Goal: Find contact information: Find contact information

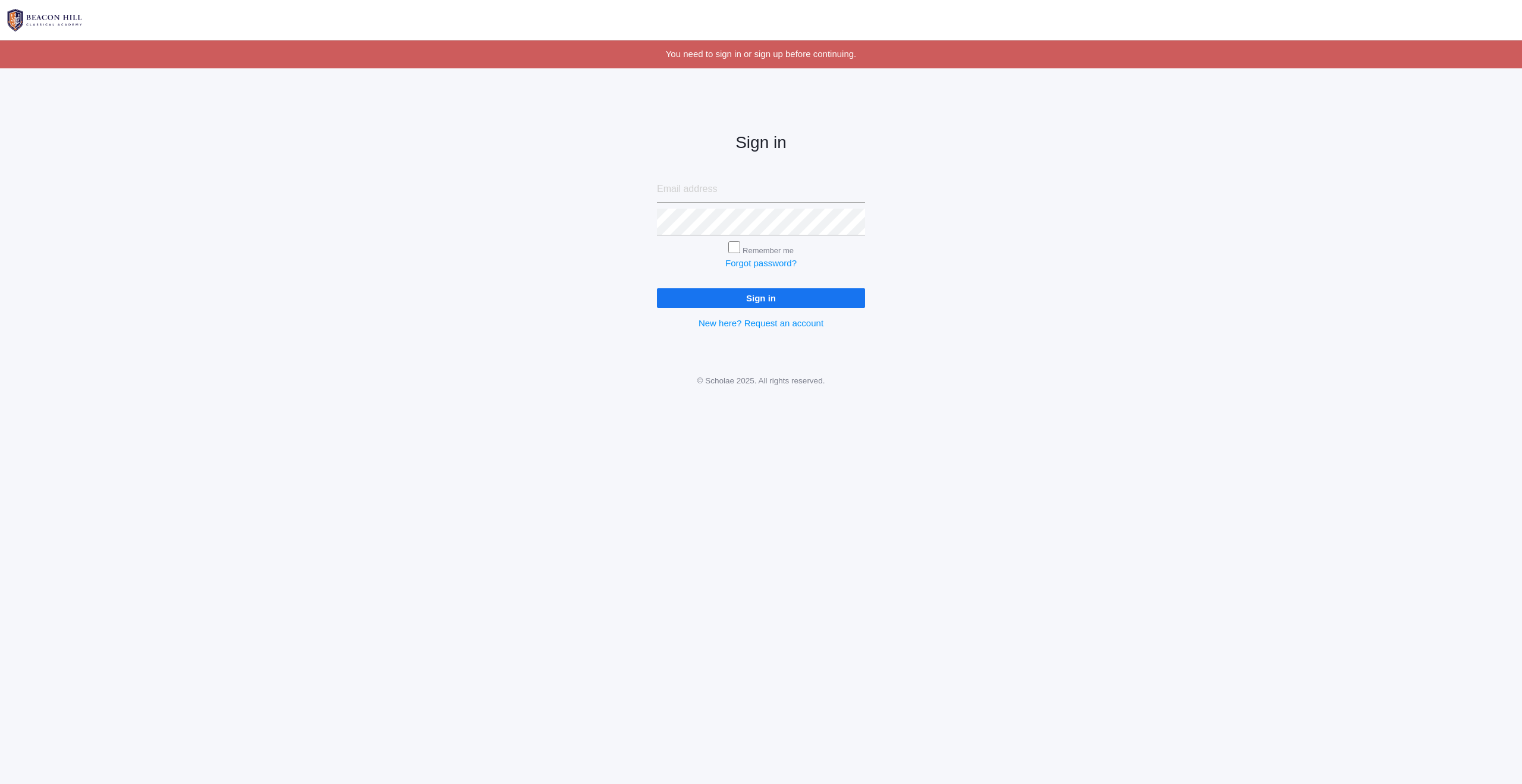
type input "lindsay@beaconhillclassical.org"
click at [736, 249] on input "Remember me" at bounding box center [735, 247] width 12 height 12
checkbox input "true"
click at [750, 297] on input "Sign in" at bounding box center [761, 298] width 208 height 20
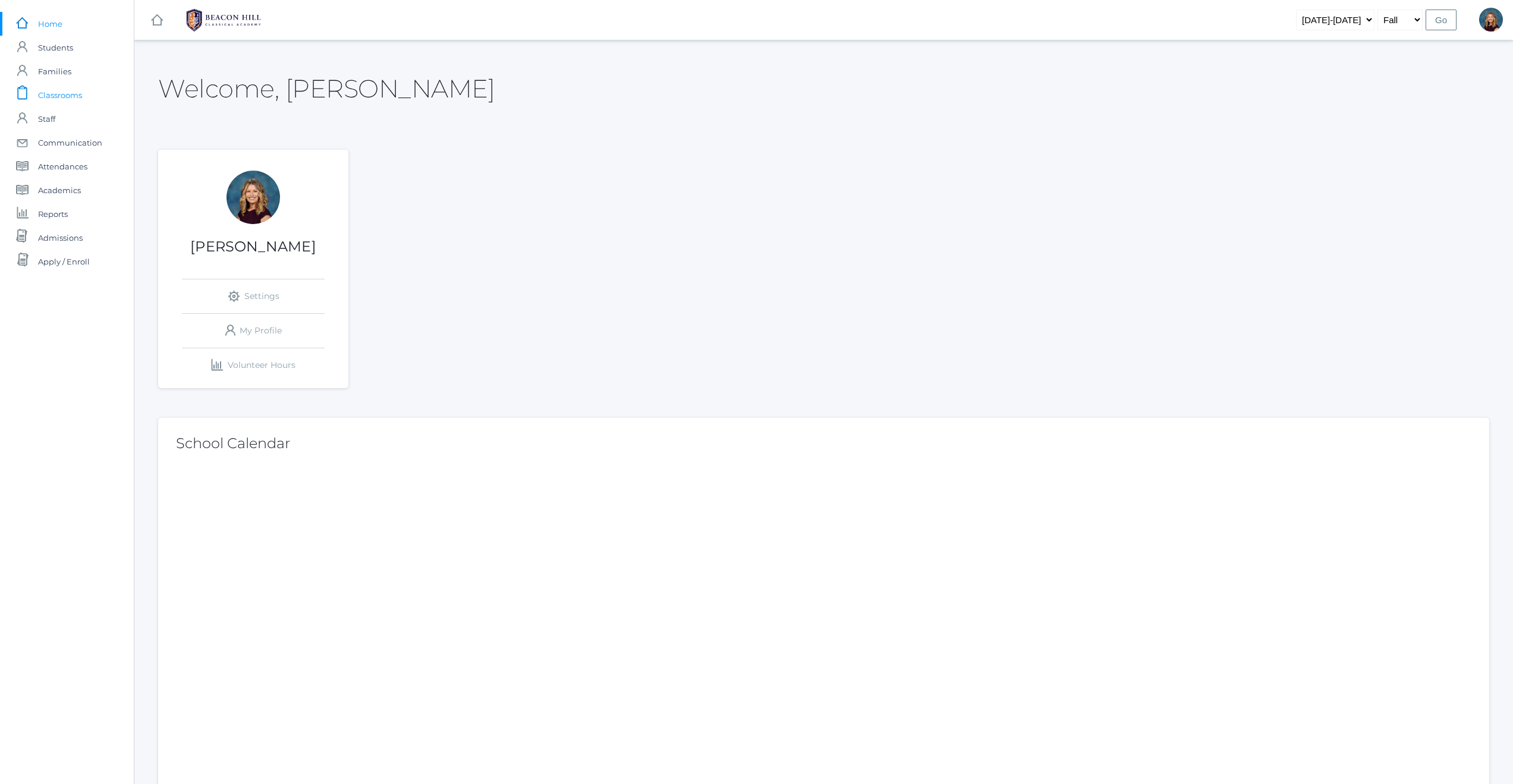
click at [56, 92] on span "Classrooms" at bounding box center [60, 94] width 44 height 23
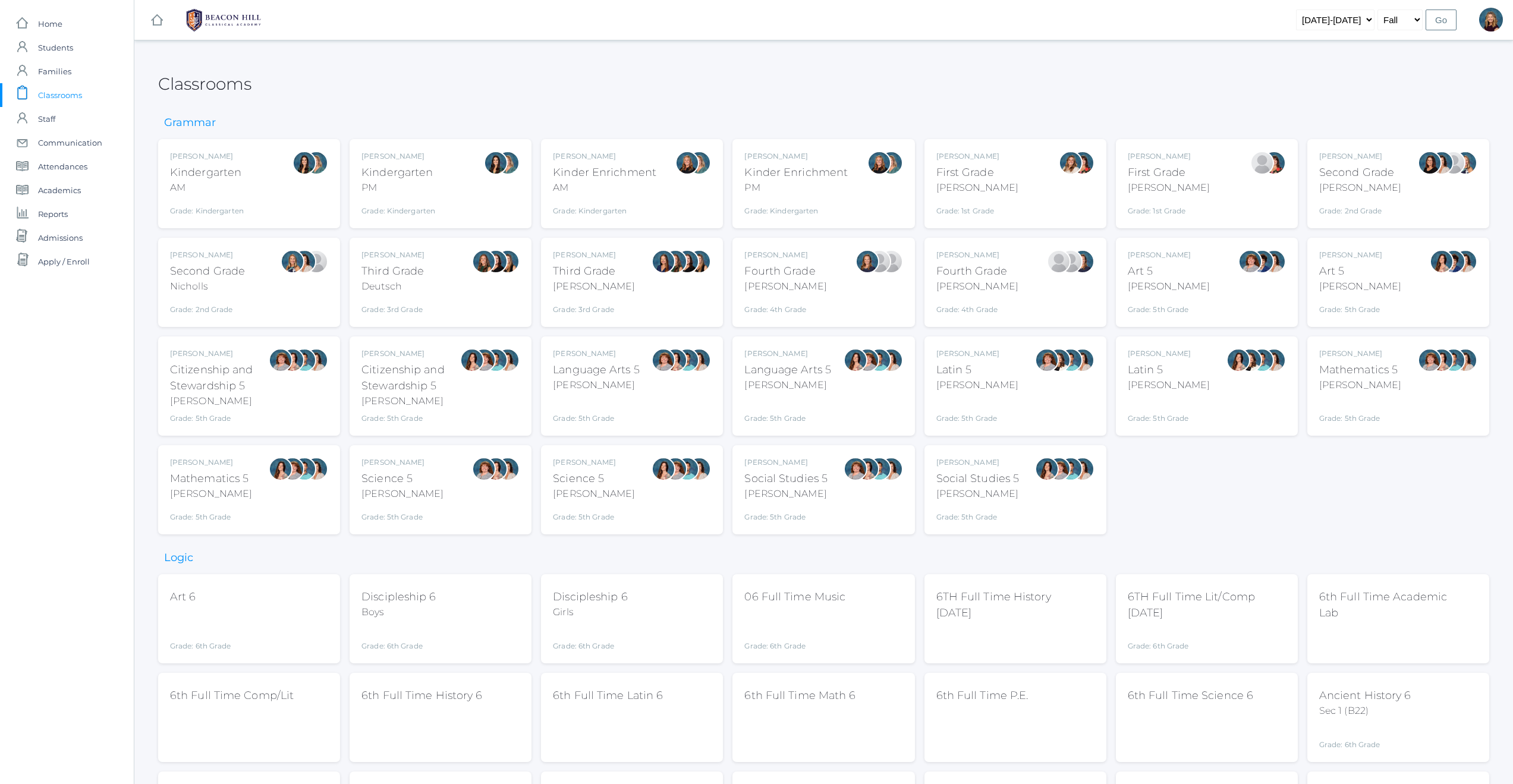
click at [806, 392] on div "Rebecca Salazar Language Arts 5 Salazar Grade: 5th Grade 05LA" at bounding box center [787, 386] width 87 height 75
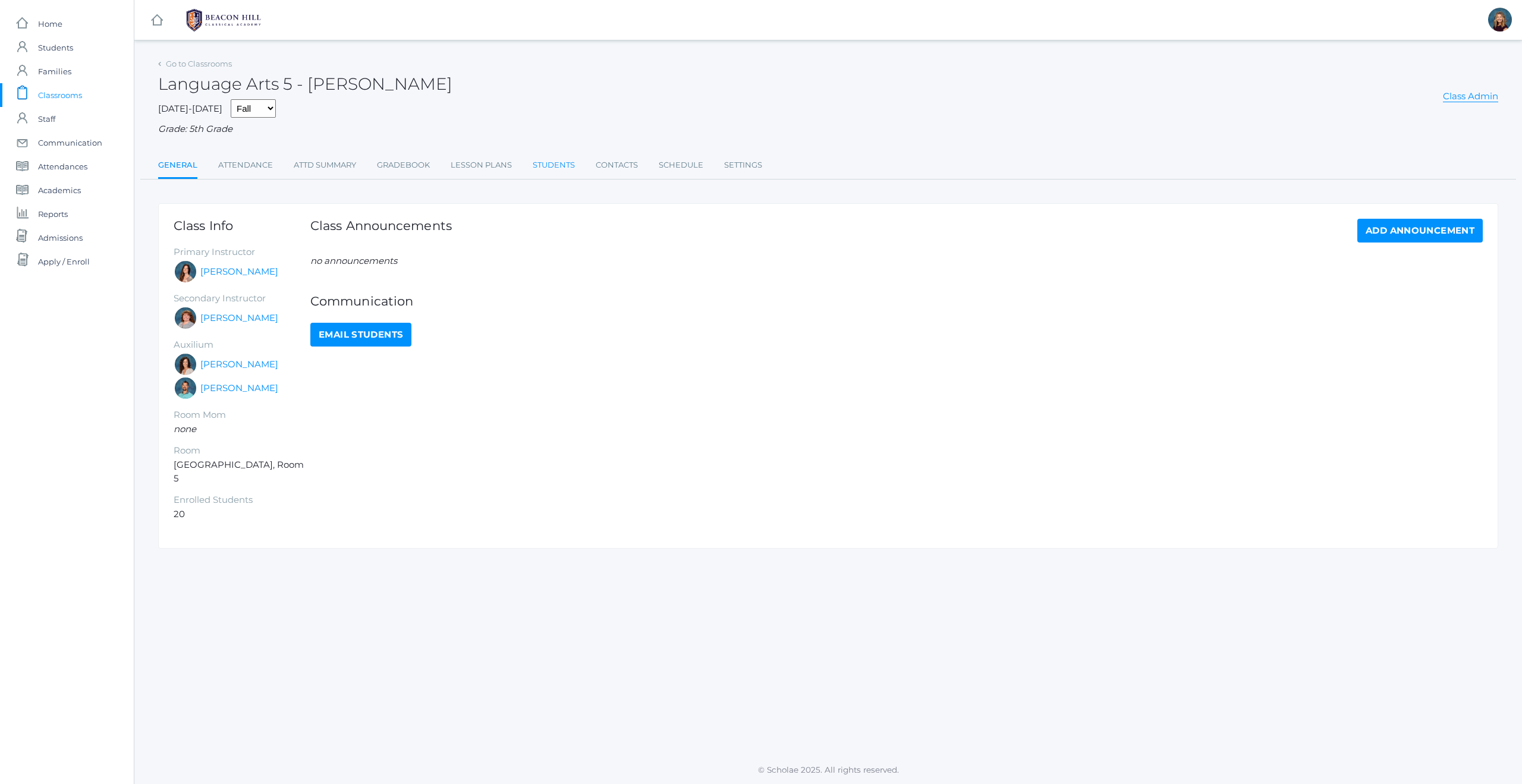
click at [564, 167] on link "Students" at bounding box center [553, 164] width 42 height 23
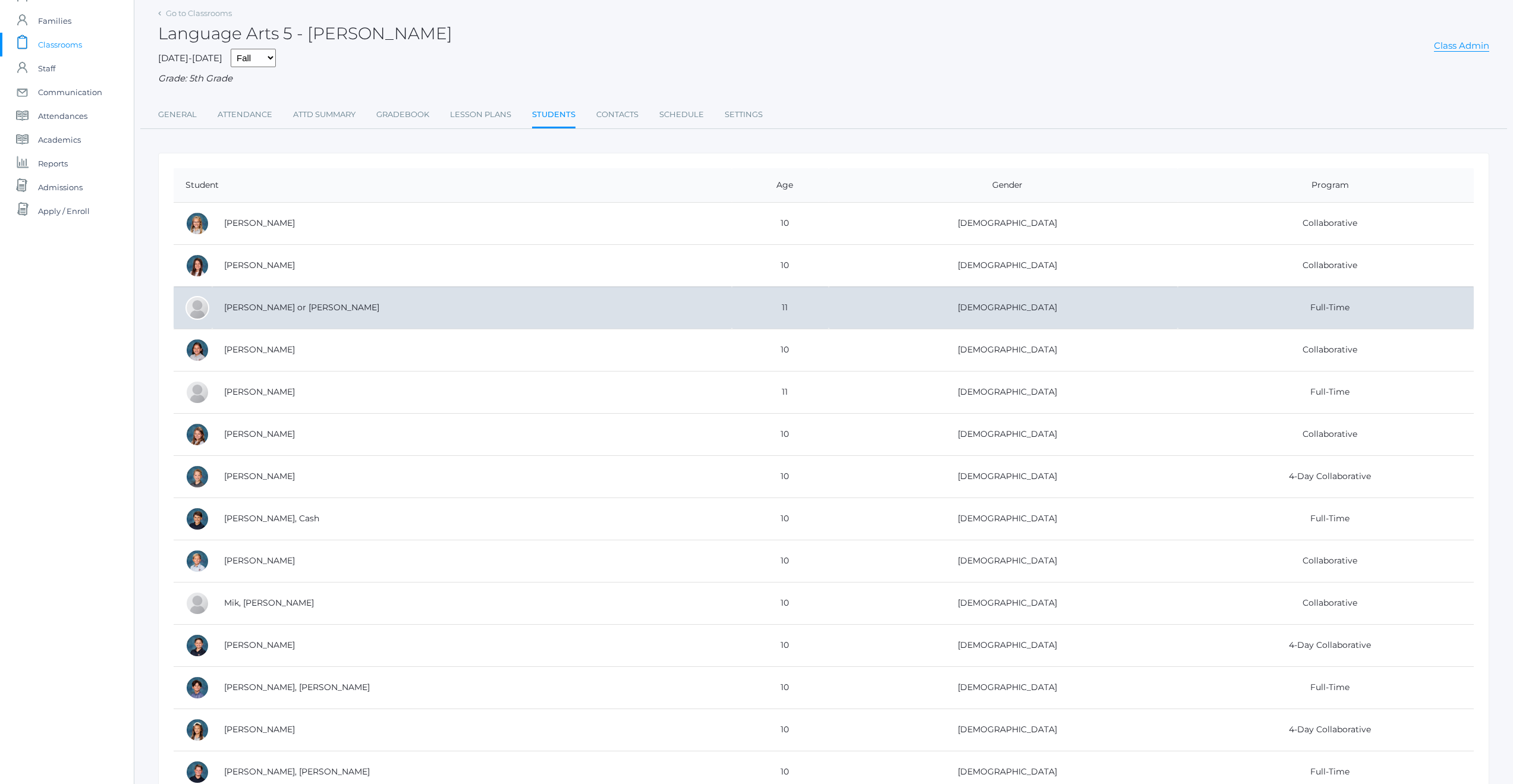
scroll to position [59, 0]
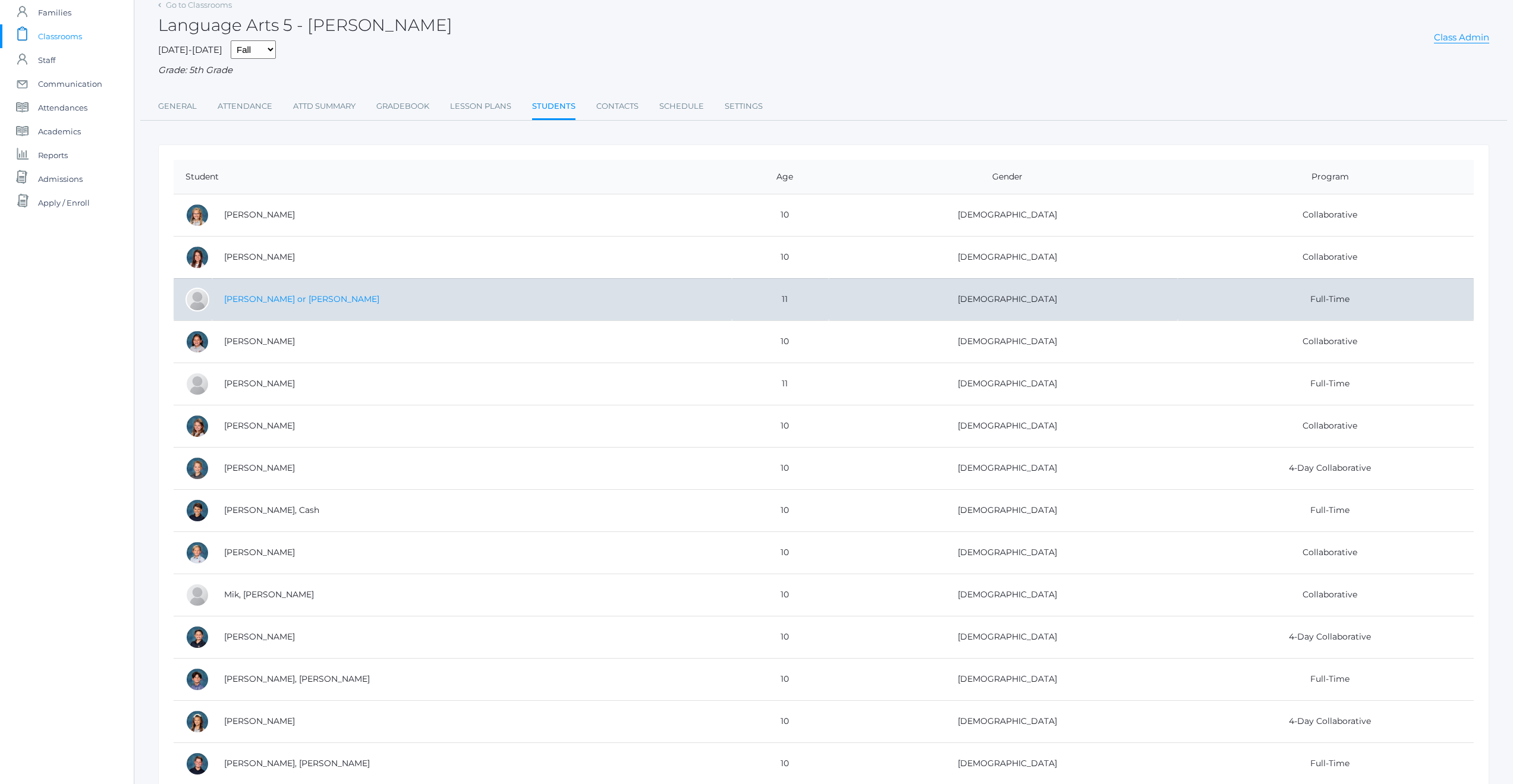
click at [236, 302] on link "[PERSON_NAME] or [PERSON_NAME]" at bounding box center [302, 299] width 156 height 11
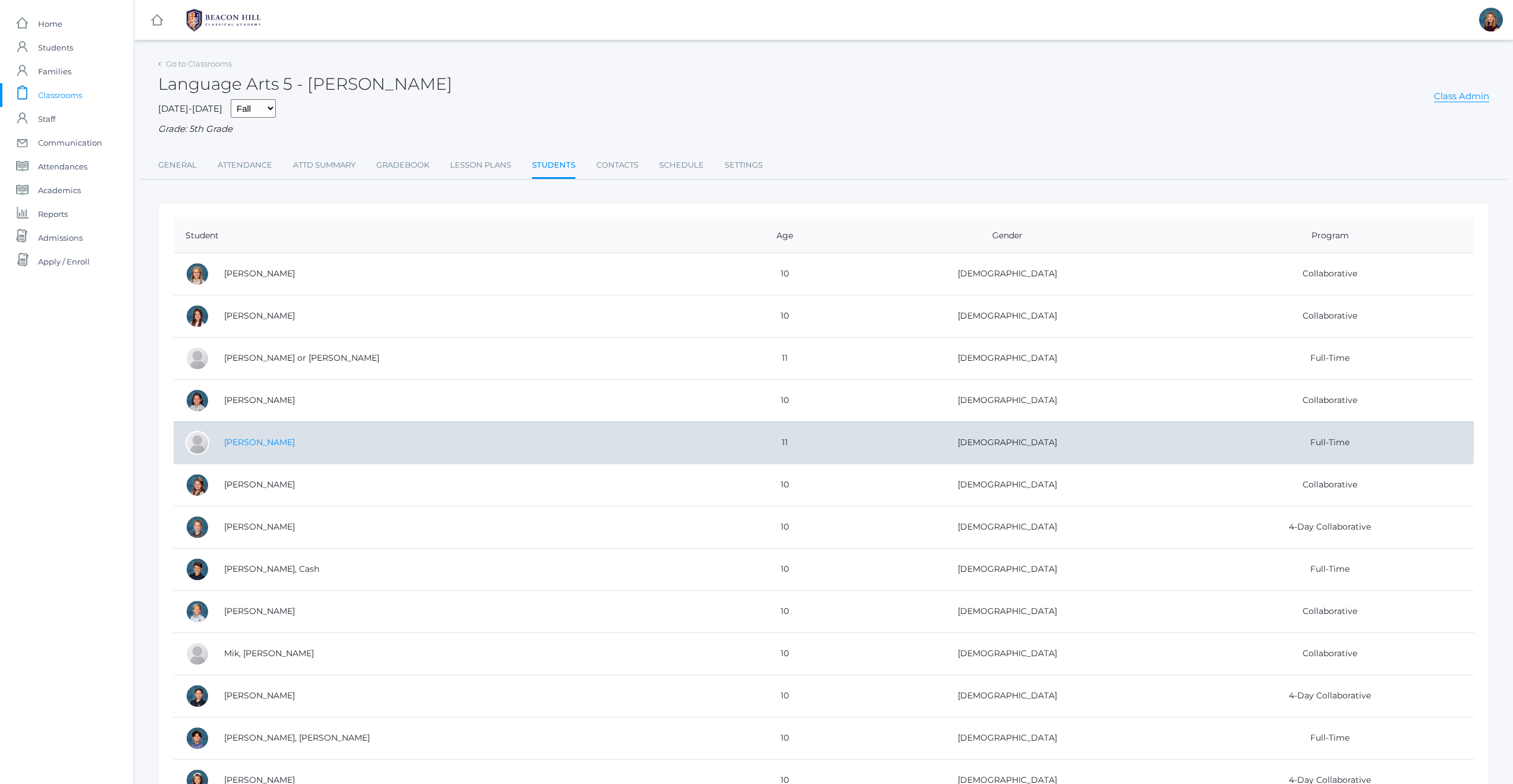
click at [267, 443] on link "[PERSON_NAME]" at bounding box center [260, 442] width 71 height 11
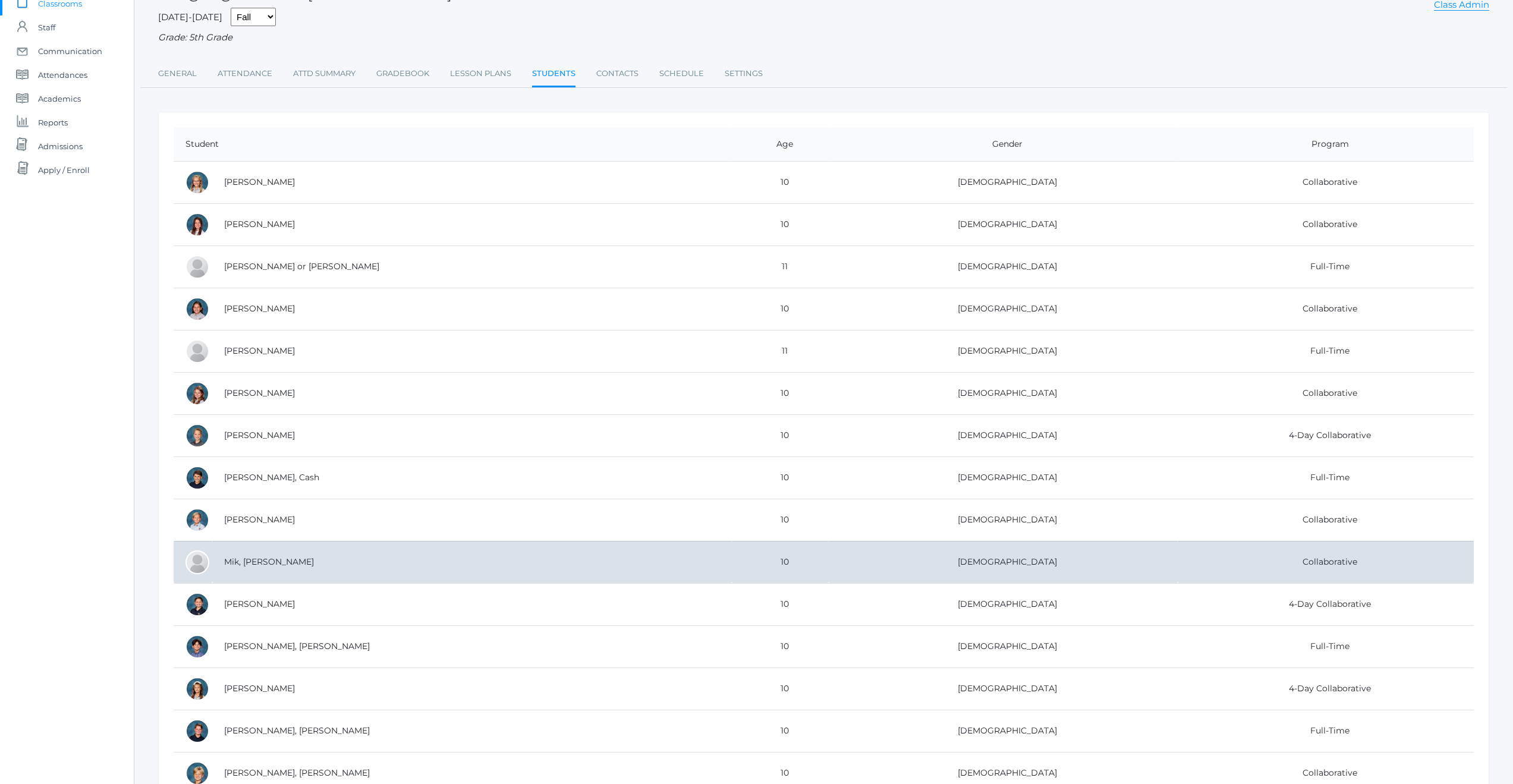
scroll to position [248, 0]
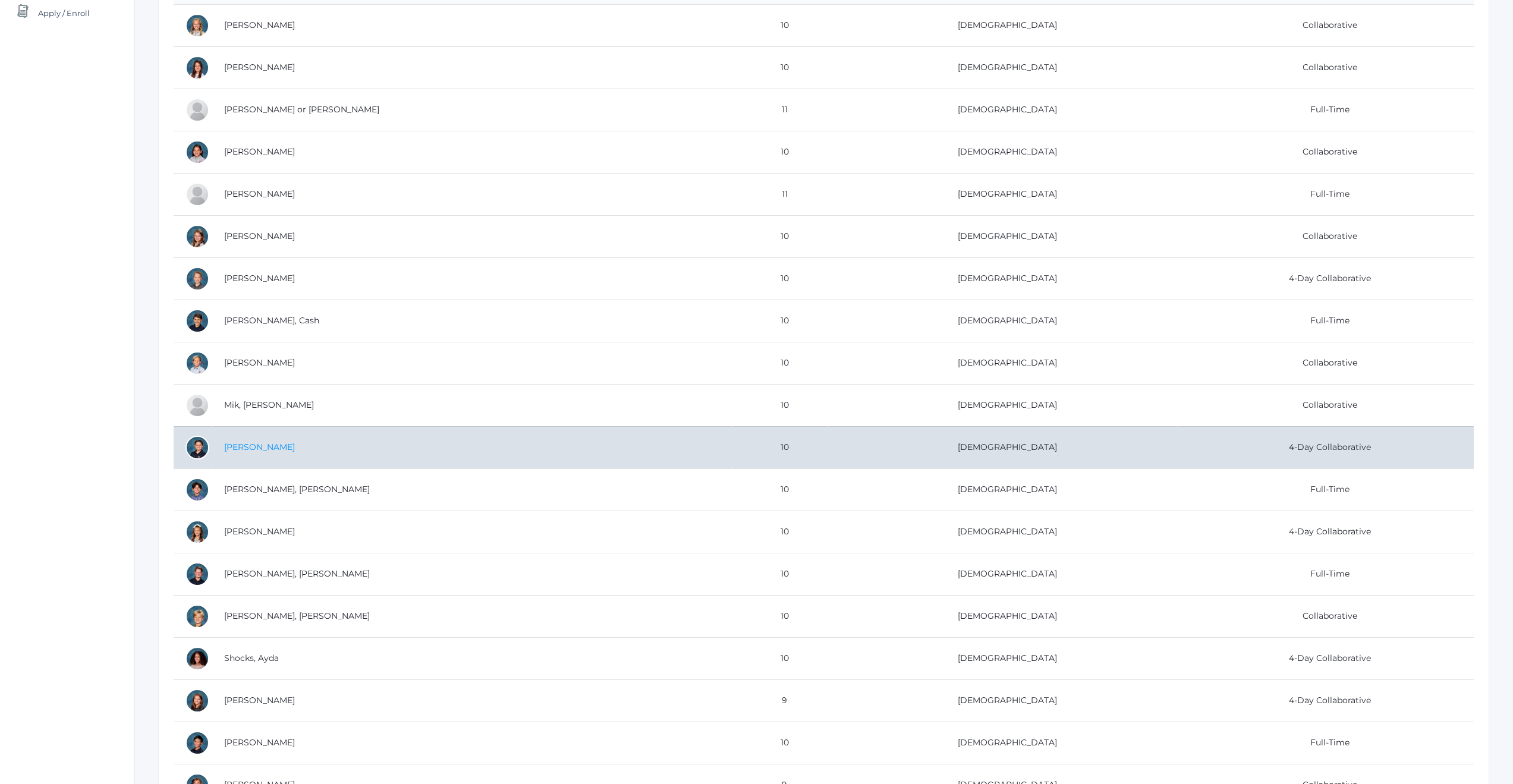
click at [245, 451] on link "[PERSON_NAME]" at bounding box center [260, 447] width 71 height 11
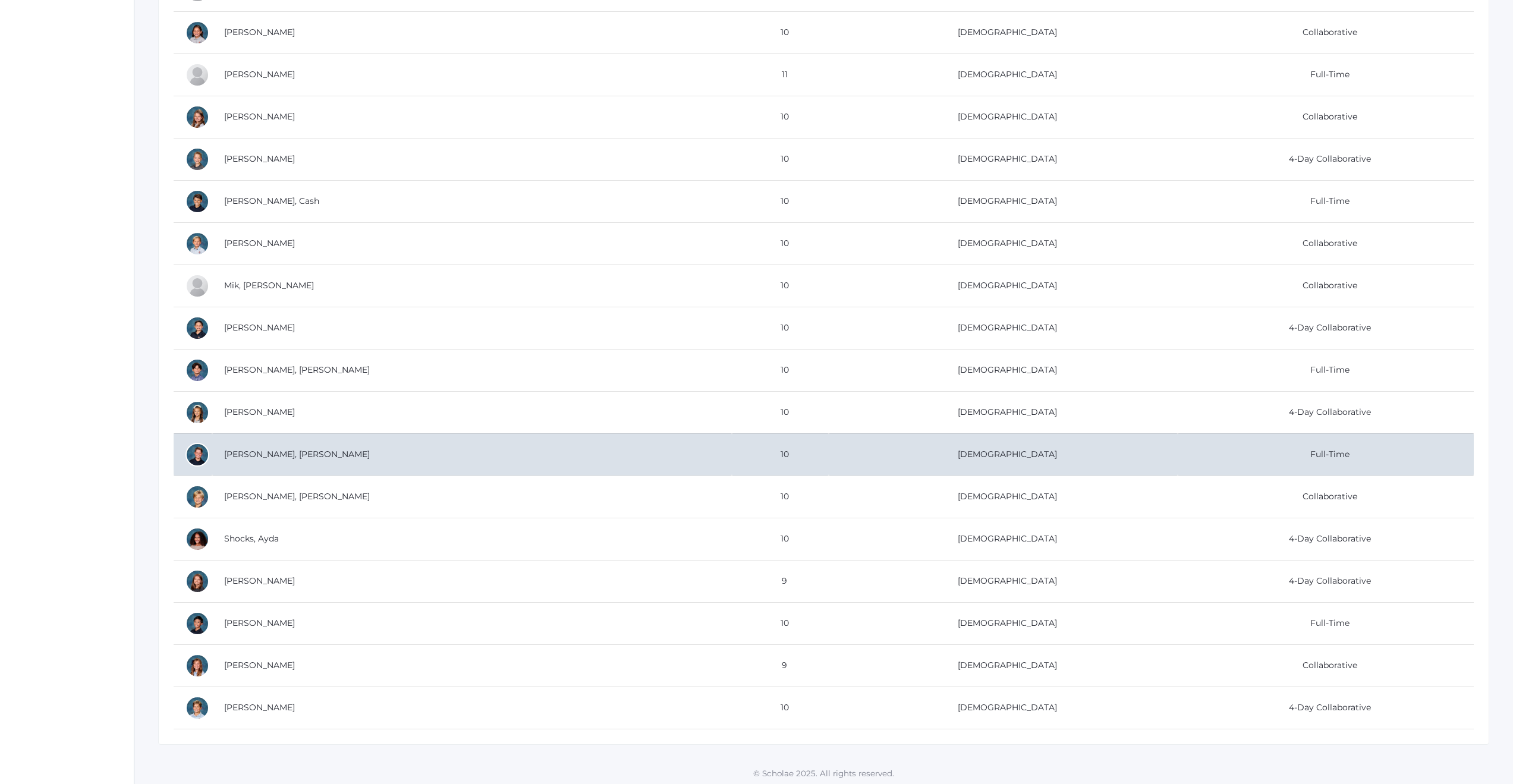
scroll to position [371, 0]
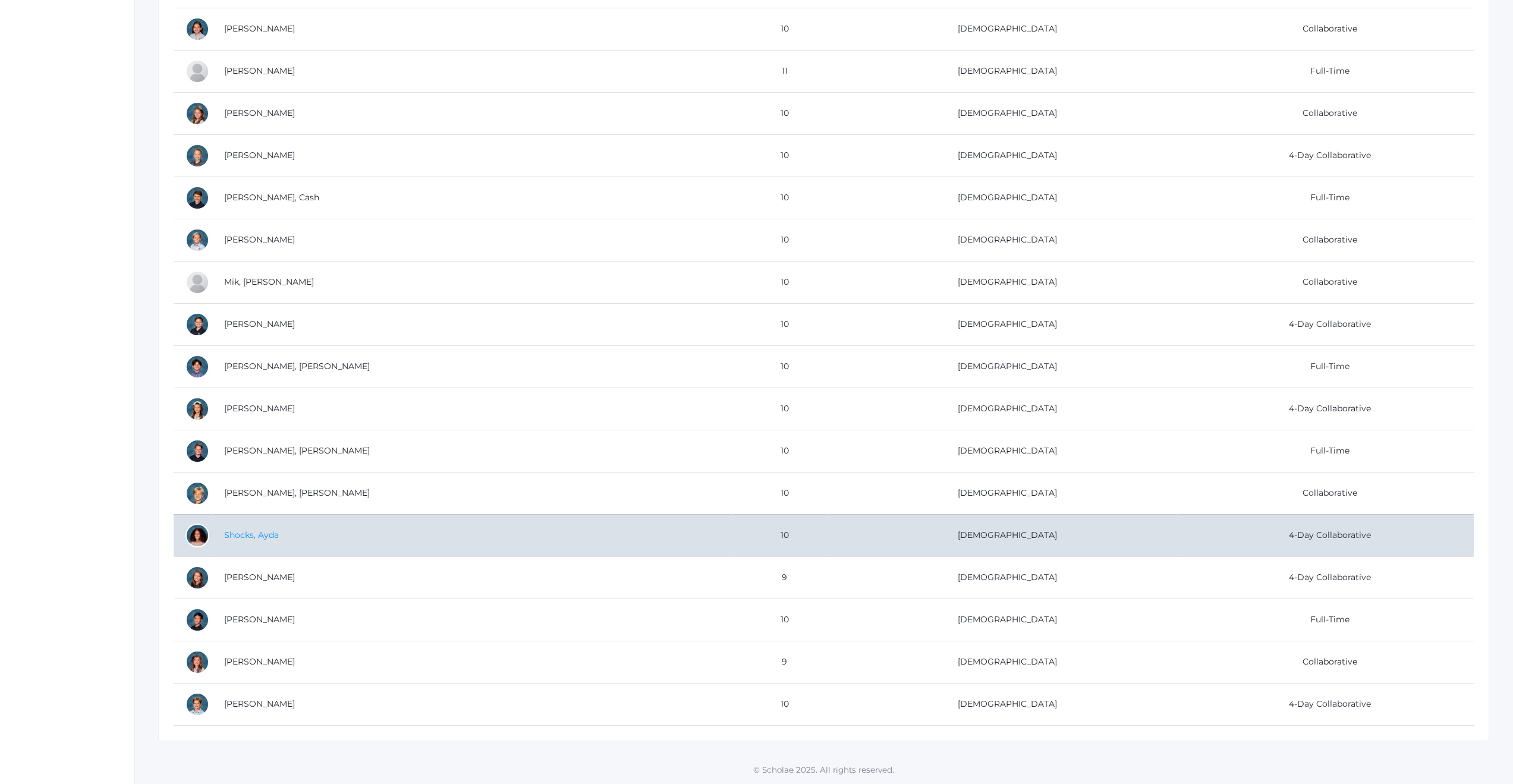
click at [236, 536] on link "Shocks, Ayda" at bounding box center [251, 535] width 54 height 11
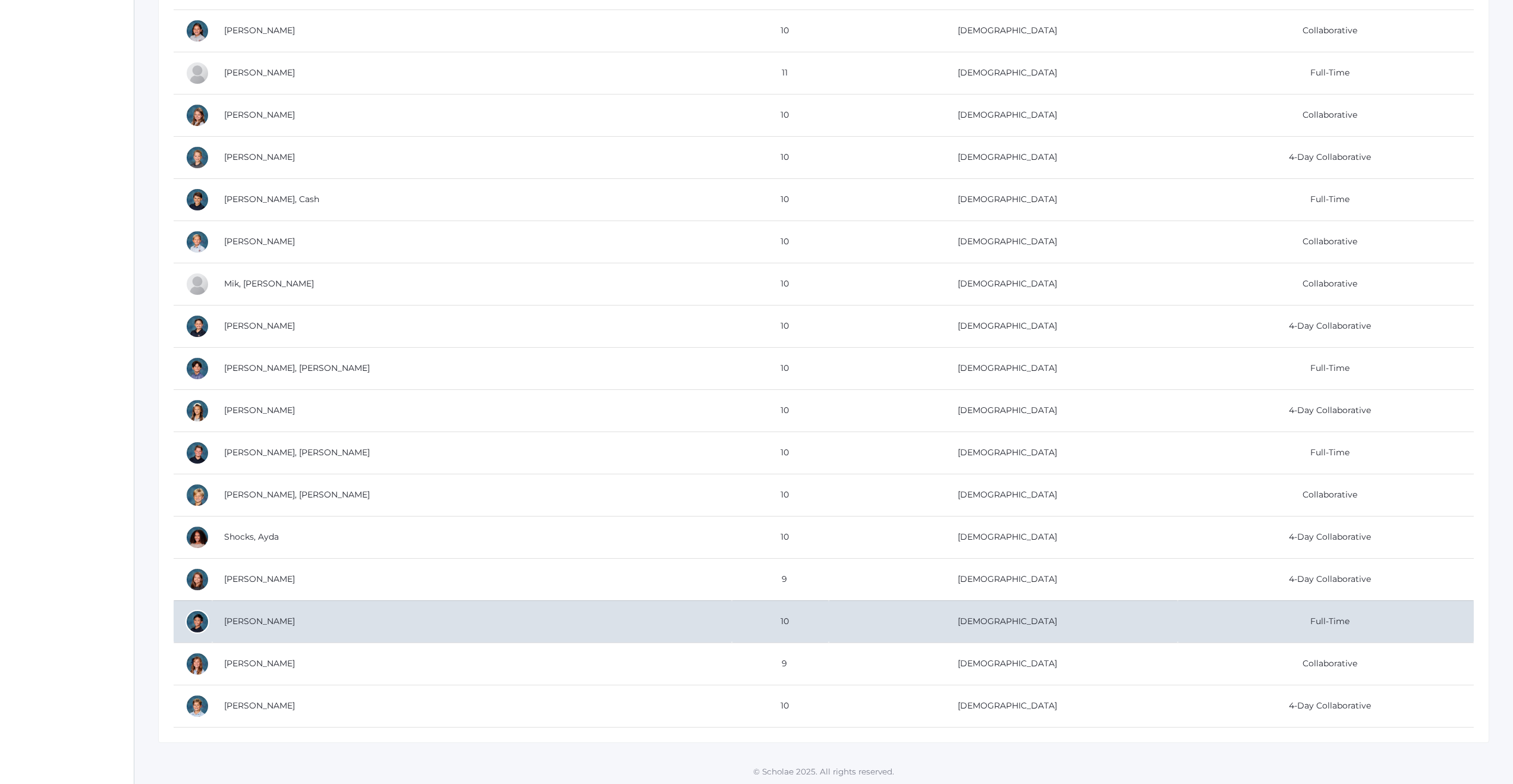
scroll to position [371, 0]
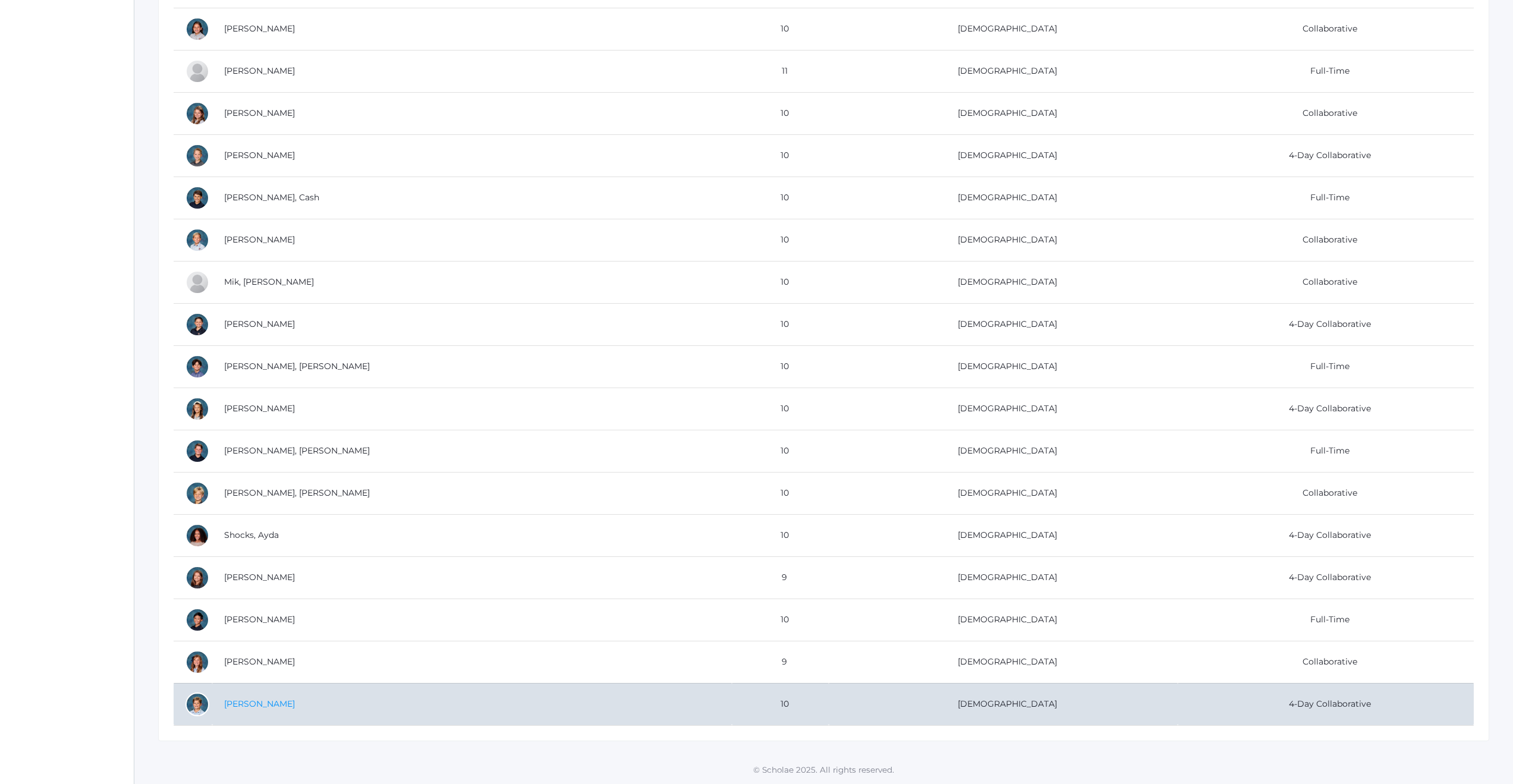
click at [236, 706] on link "[PERSON_NAME]" at bounding box center [260, 703] width 71 height 11
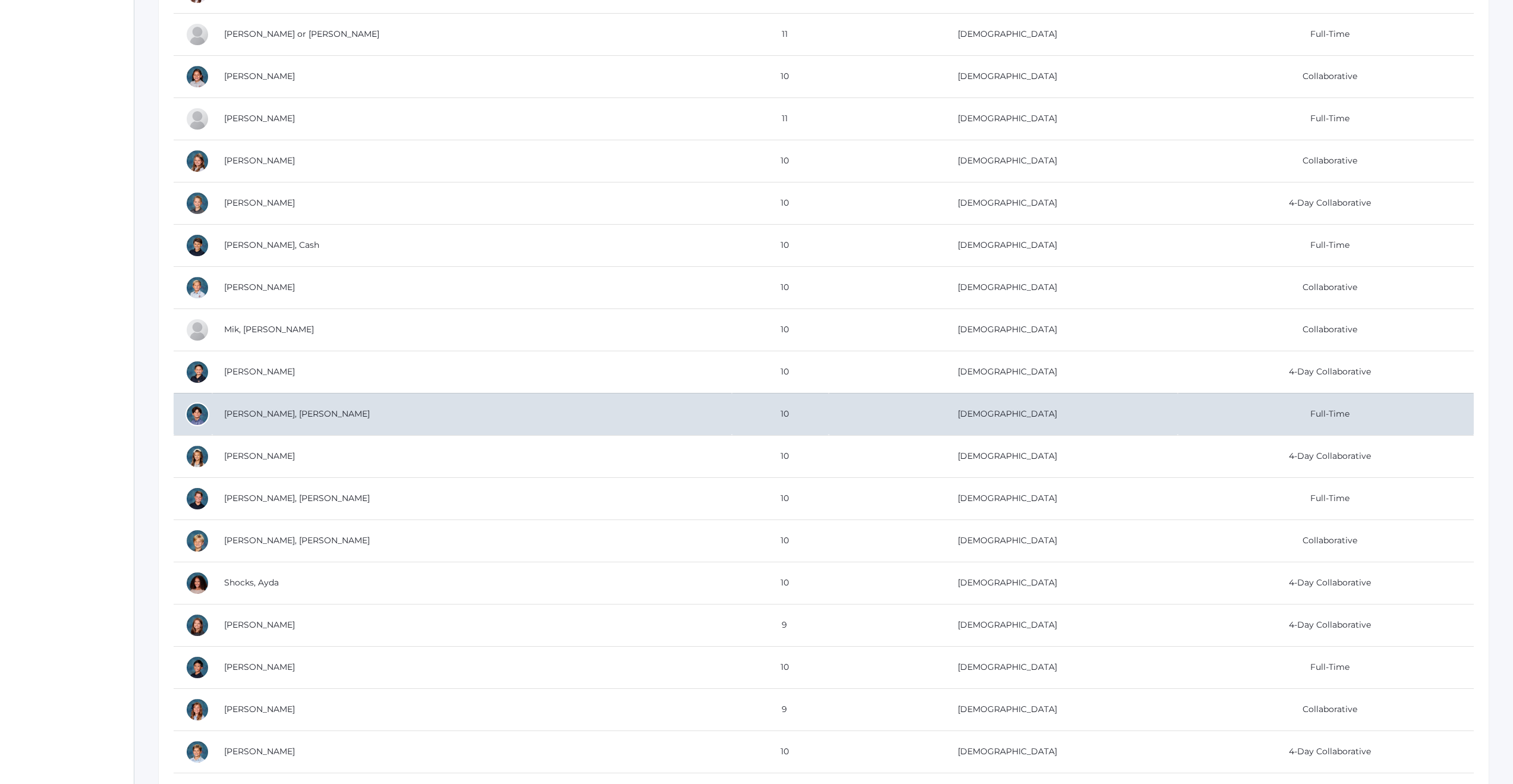
scroll to position [371, 0]
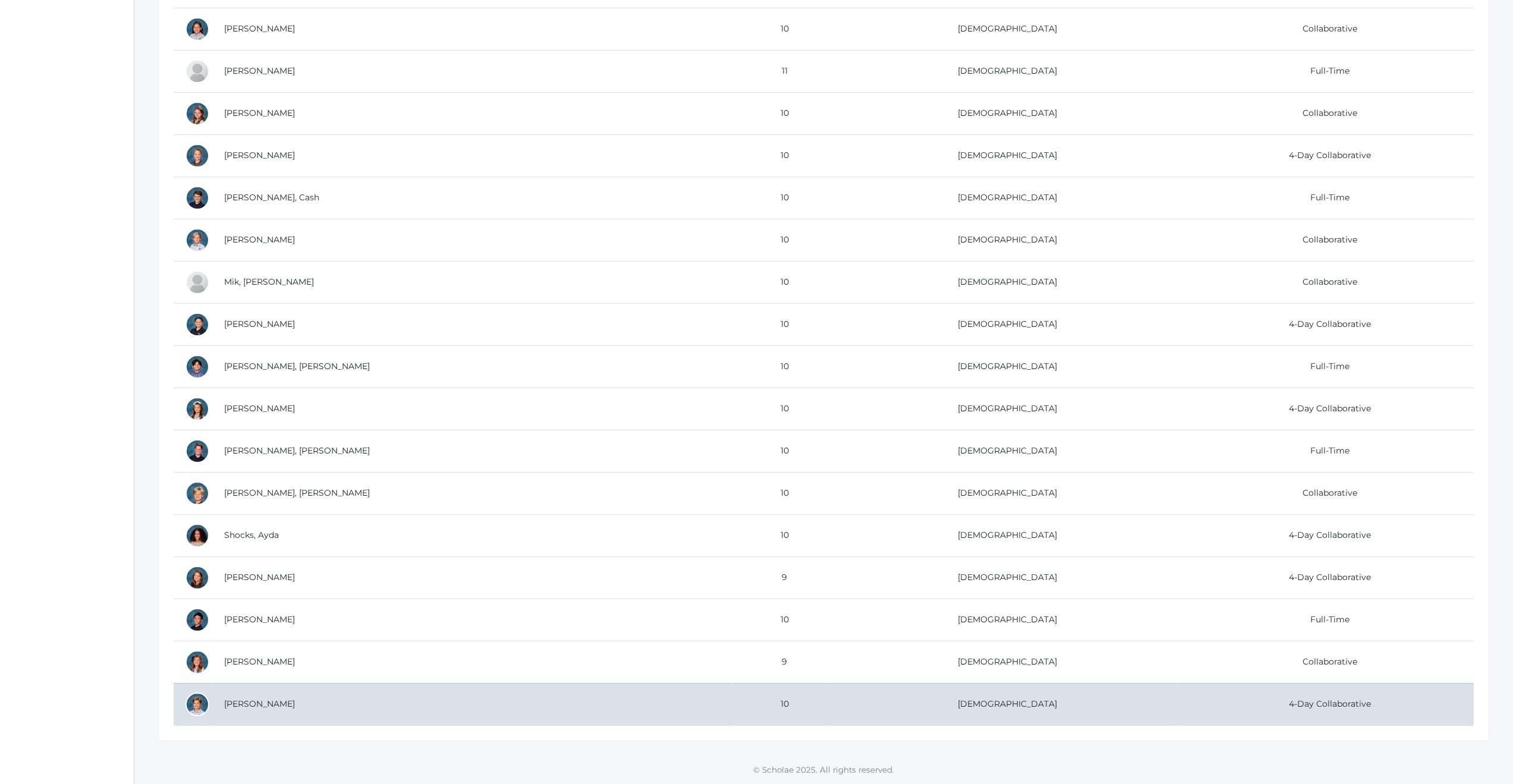
click at [258, 697] on td "[PERSON_NAME]" at bounding box center [472, 704] width 519 height 42
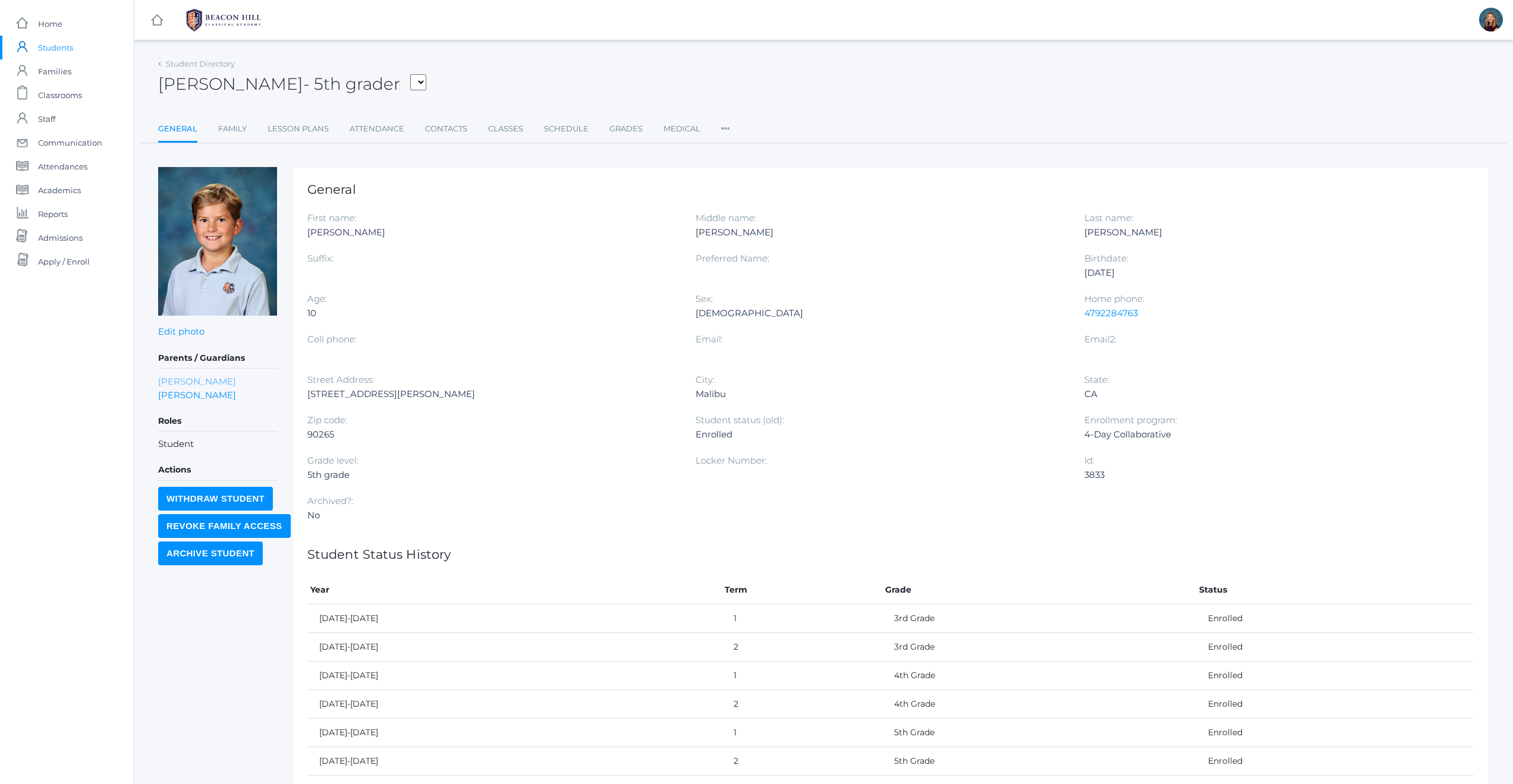
click at [179, 383] on link "Jessica Hooten Wilson" at bounding box center [196, 381] width 78 height 14
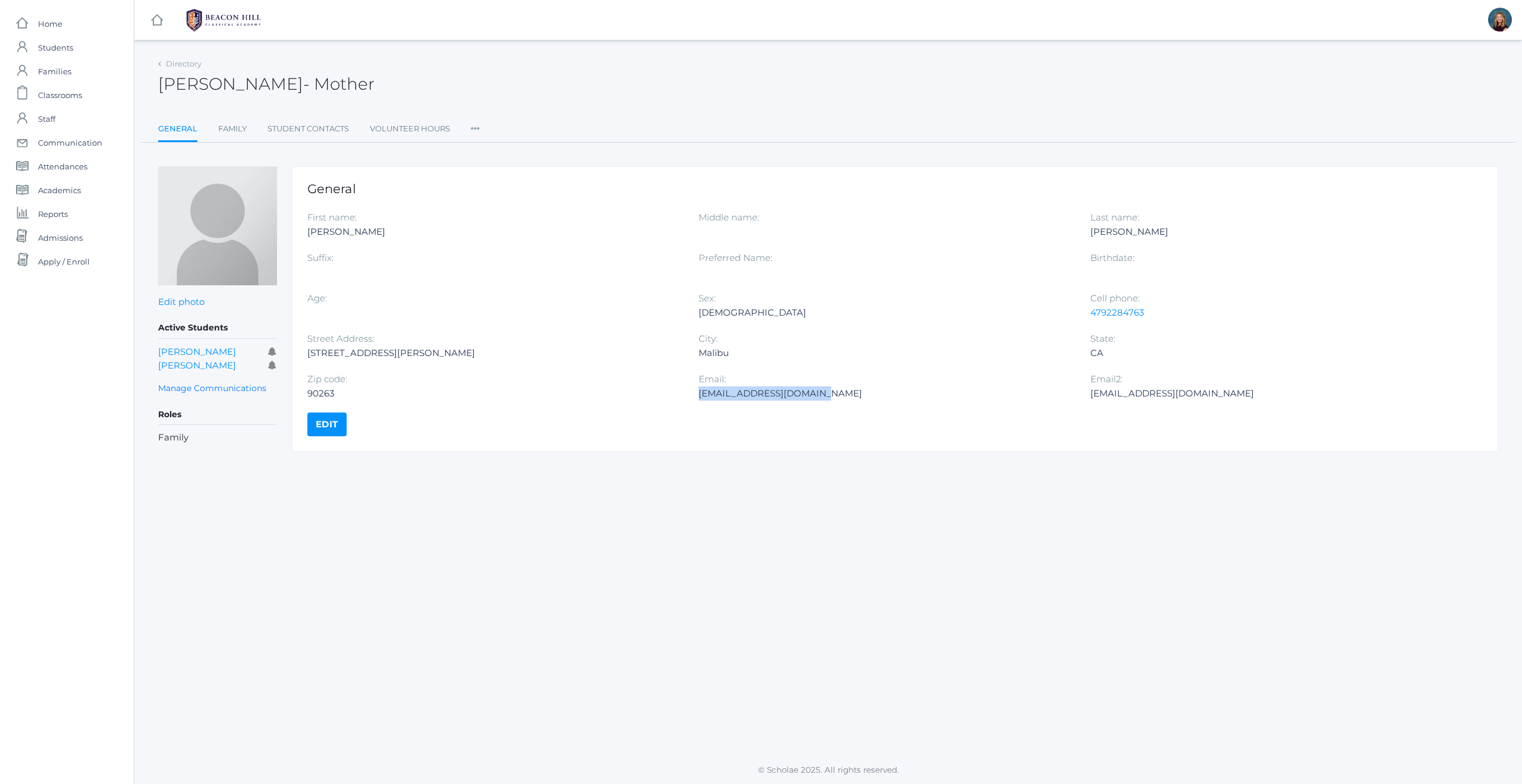
drag, startPoint x: 821, startPoint y: 393, endPoint x: 698, endPoint y: 390, distance: 123.0
click at [698, 390] on div "jhootenwilson@gmail.com" at bounding box center [885, 393] width 373 height 14
copy div "jhootenwilson@gmail.com"
drag, startPoint x: 1148, startPoint y: 309, endPoint x: 1088, endPoint y: 315, distance: 60.3
click at [1088, 315] on div "First name: Jessica Middle name: Last name: Hooten Wilson Suffix: Preferred Nam…" at bounding box center [895, 312] width 1175 height 202
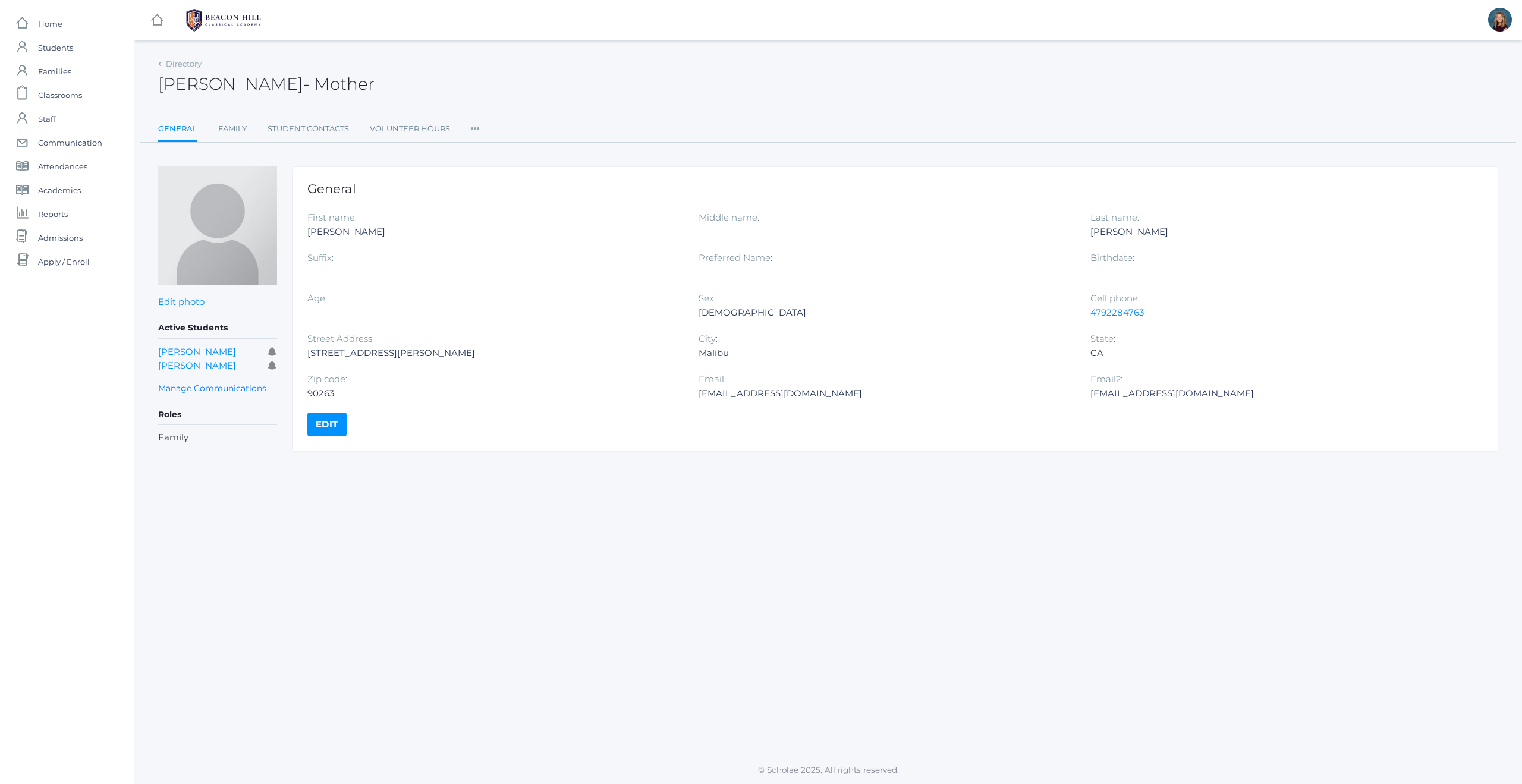
click at [1171, 309] on div "4792284763" at bounding box center [1277, 312] width 373 height 14
drag, startPoint x: 1141, startPoint y: 312, endPoint x: 1092, endPoint y: 315, distance: 49.1
click at [1092, 315] on div "4792284763" at bounding box center [1277, 312] width 373 height 14
copy link "4792284763"
click at [63, 51] on span "Students" at bounding box center [55, 47] width 35 height 23
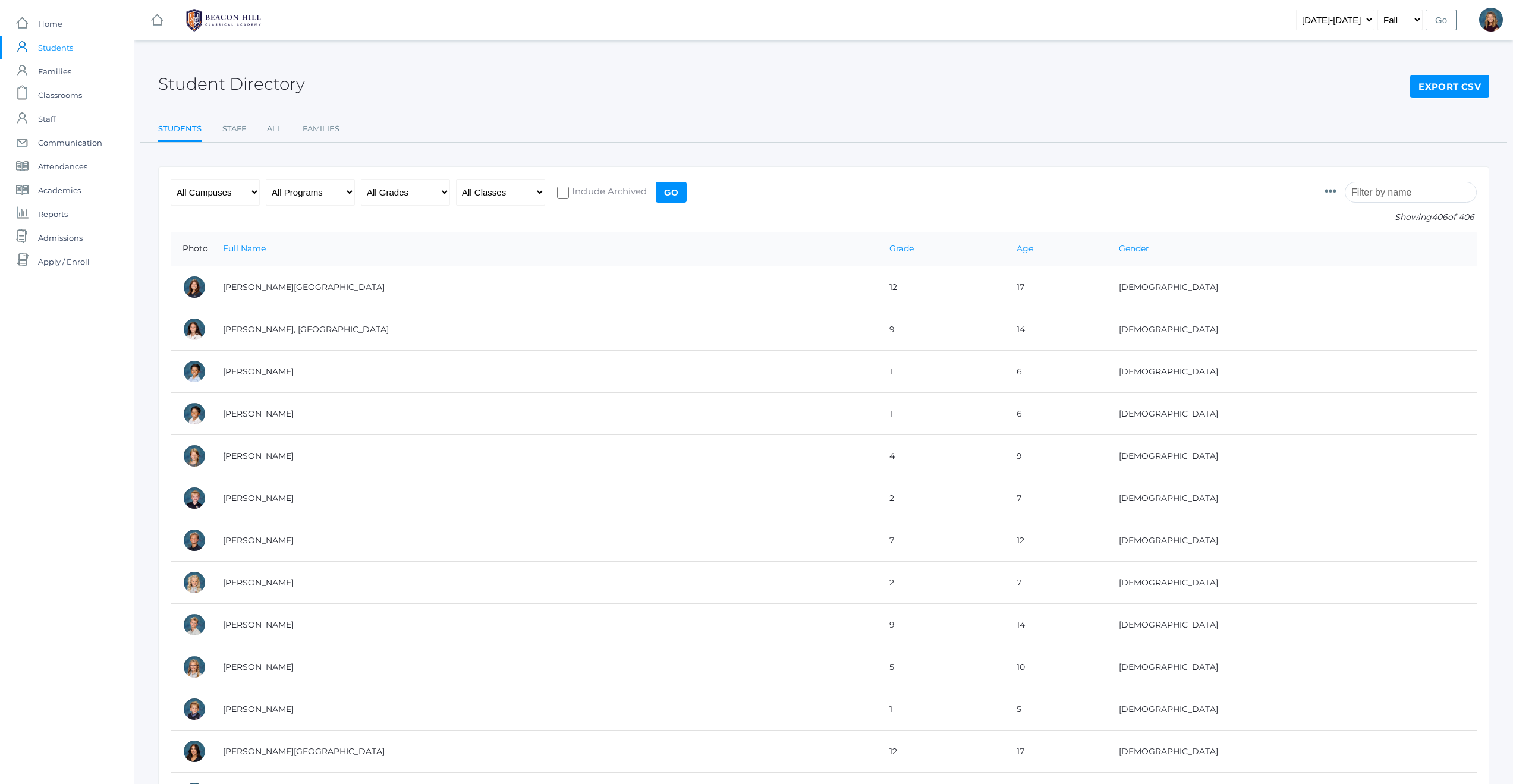
click at [1385, 191] on input "search" at bounding box center [1410, 192] width 132 height 21
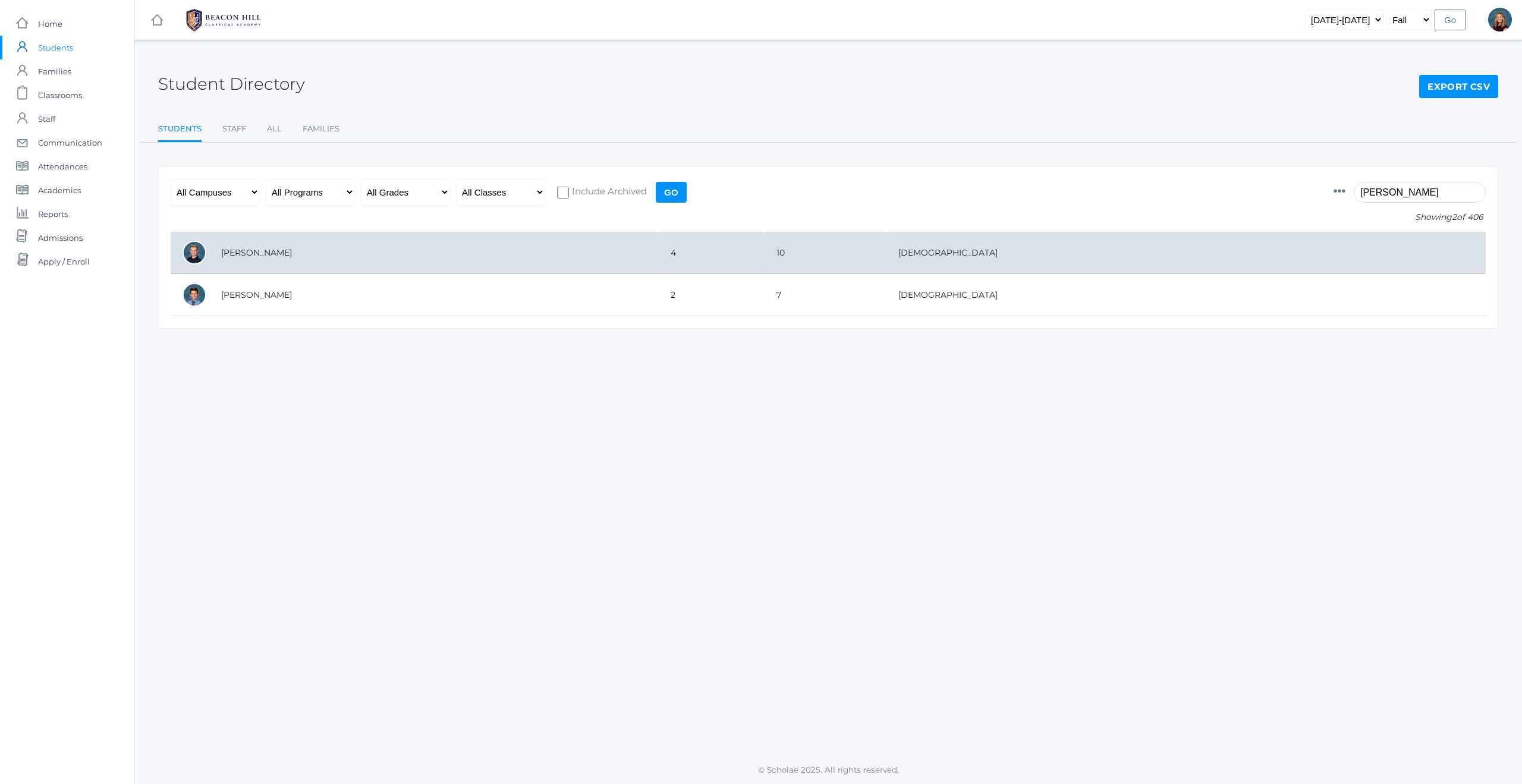
type input "bigley"
click at [253, 253] on td "[PERSON_NAME]" at bounding box center [433, 253] width 449 height 42
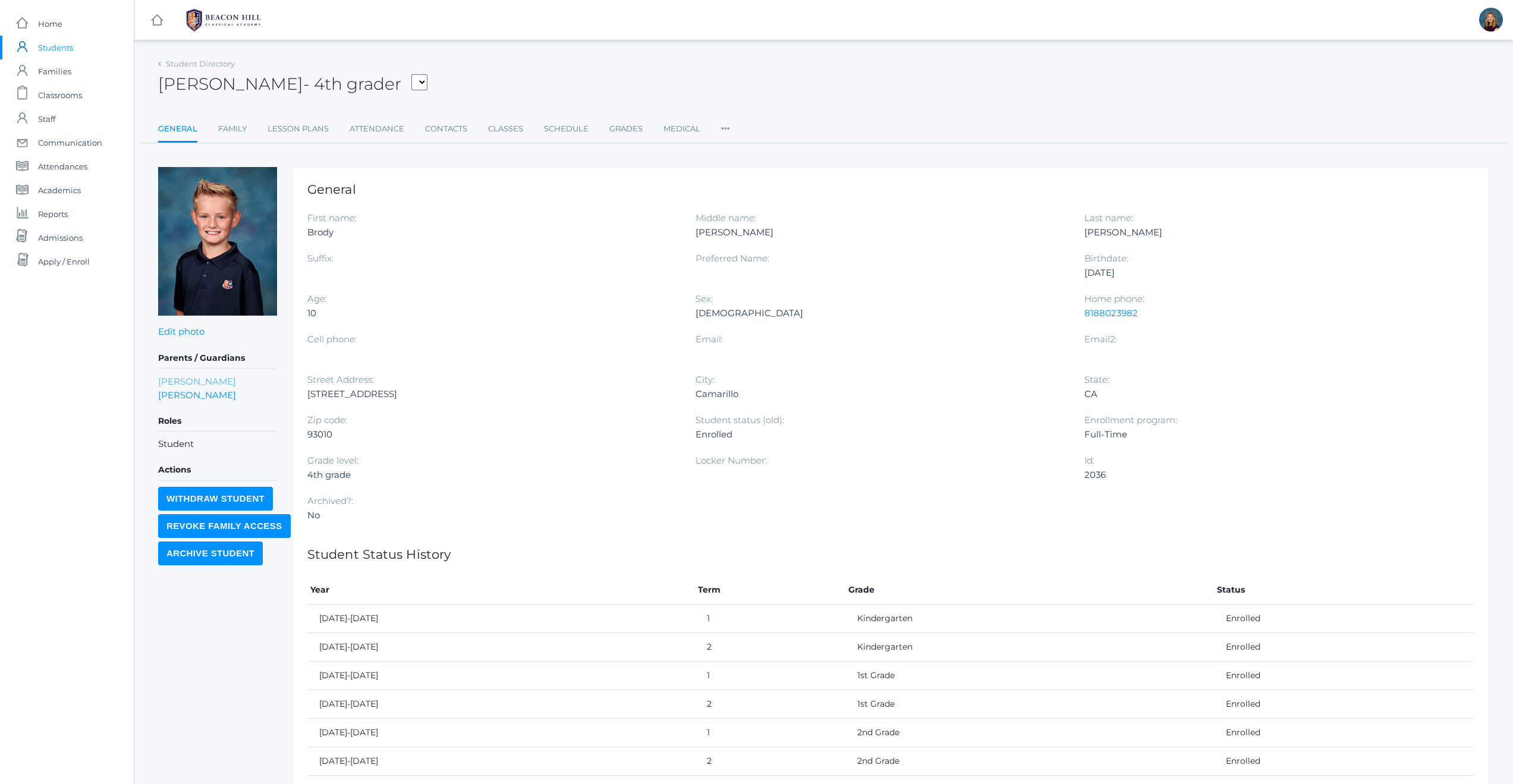
click at [167, 377] on link "Molly Bigley" at bounding box center [196, 381] width 78 height 14
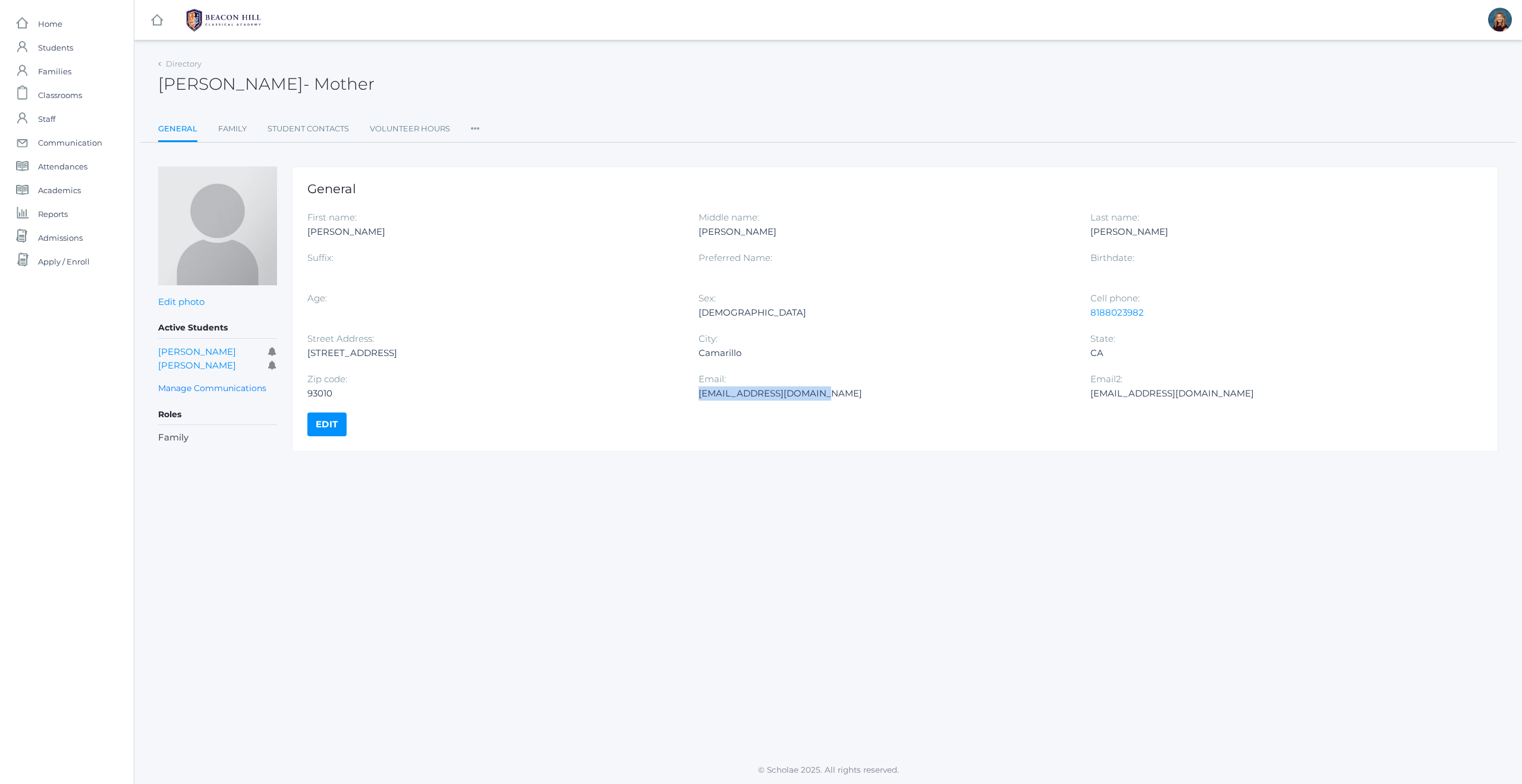
drag, startPoint x: 813, startPoint y: 392, endPoint x: 701, endPoint y: 395, distance: 112.0
click at [701, 395] on div "mollykristine@gmail.com" at bounding box center [885, 393] width 373 height 14
copy div "mollykristine@gmail.com"
drag, startPoint x: 1148, startPoint y: 313, endPoint x: 1089, endPoint y: 316, distance: 59.1
click at [1089, 316] on div "First name: Molly Middle name: Kristine Last name: Bigley Suffix: Preferred Nam…" at bounding box center [895, 312] width 1175 height 202
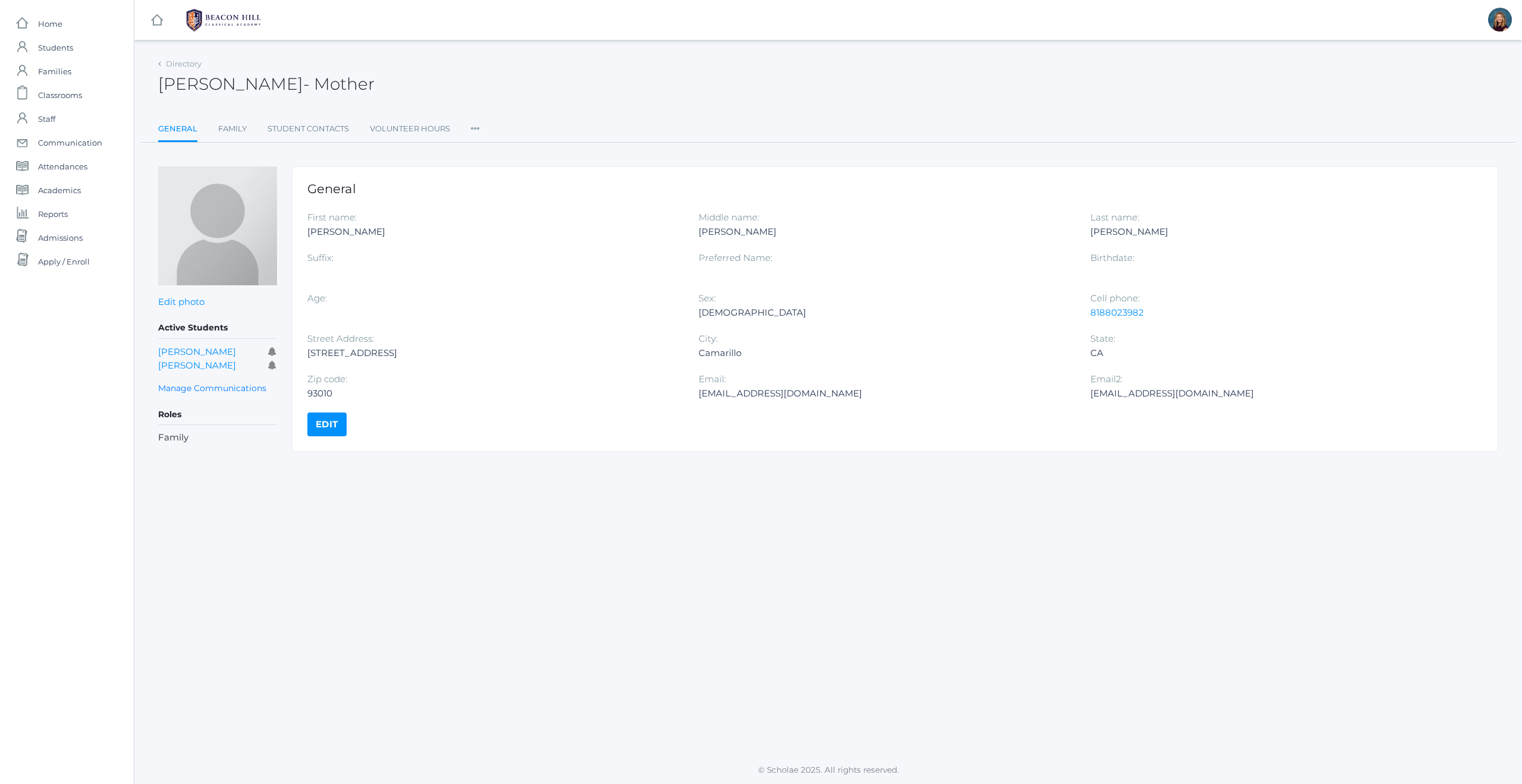
click at [1159, 305] on div "Cell phone: 8188023982" at bounding box center [1286, 312] width 391 height 41
drag, startPoint x: 1153, startPoint y: 312, endPoint x: 1092, endPoint y: 315, distance: 61.1
click at [1092, 315] on div "8188023982" at bounding box center [1277, 312] width 373 height 14
copy link "8188023982"
click at [57, 50] on span "Students" at bounding box center [55, 47] width 35 height 23
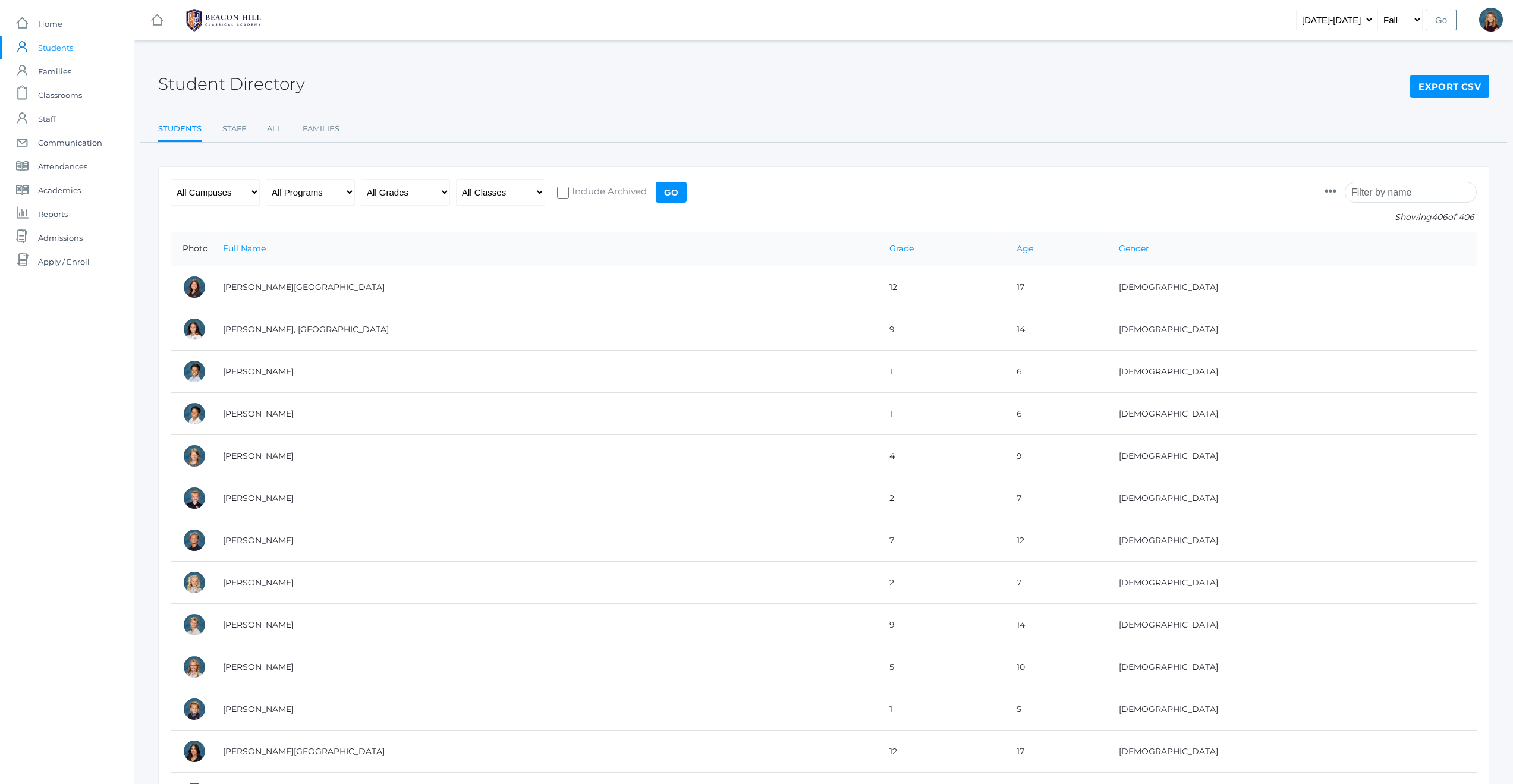
click at [1376, 189] on input "search" at bounding box center [1410, 192] width 132 height 21
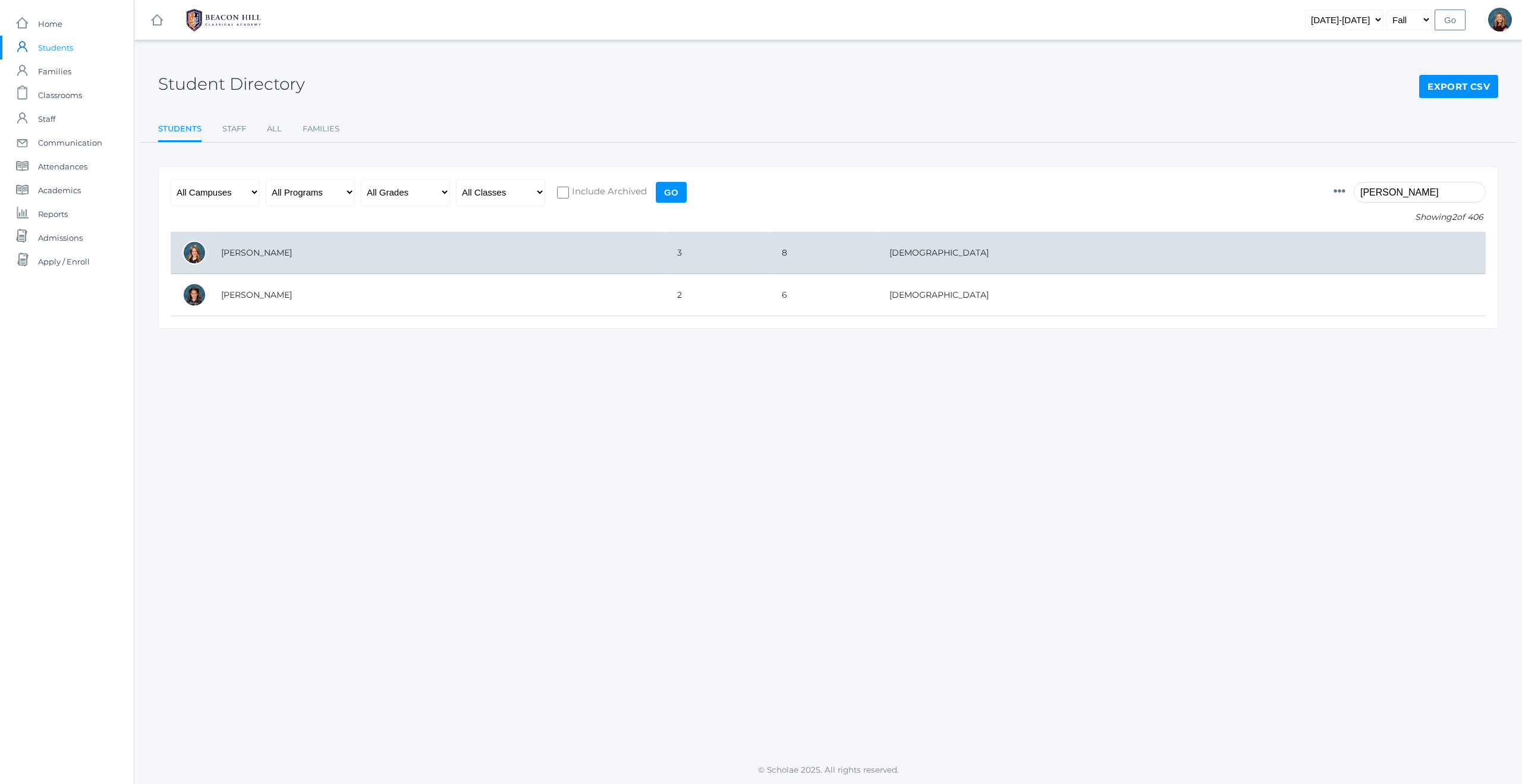
type input "frieder"
click at [266, 256] on td "[PERSON_NAME]" at bounding box center [437, 253] width 456 height 42
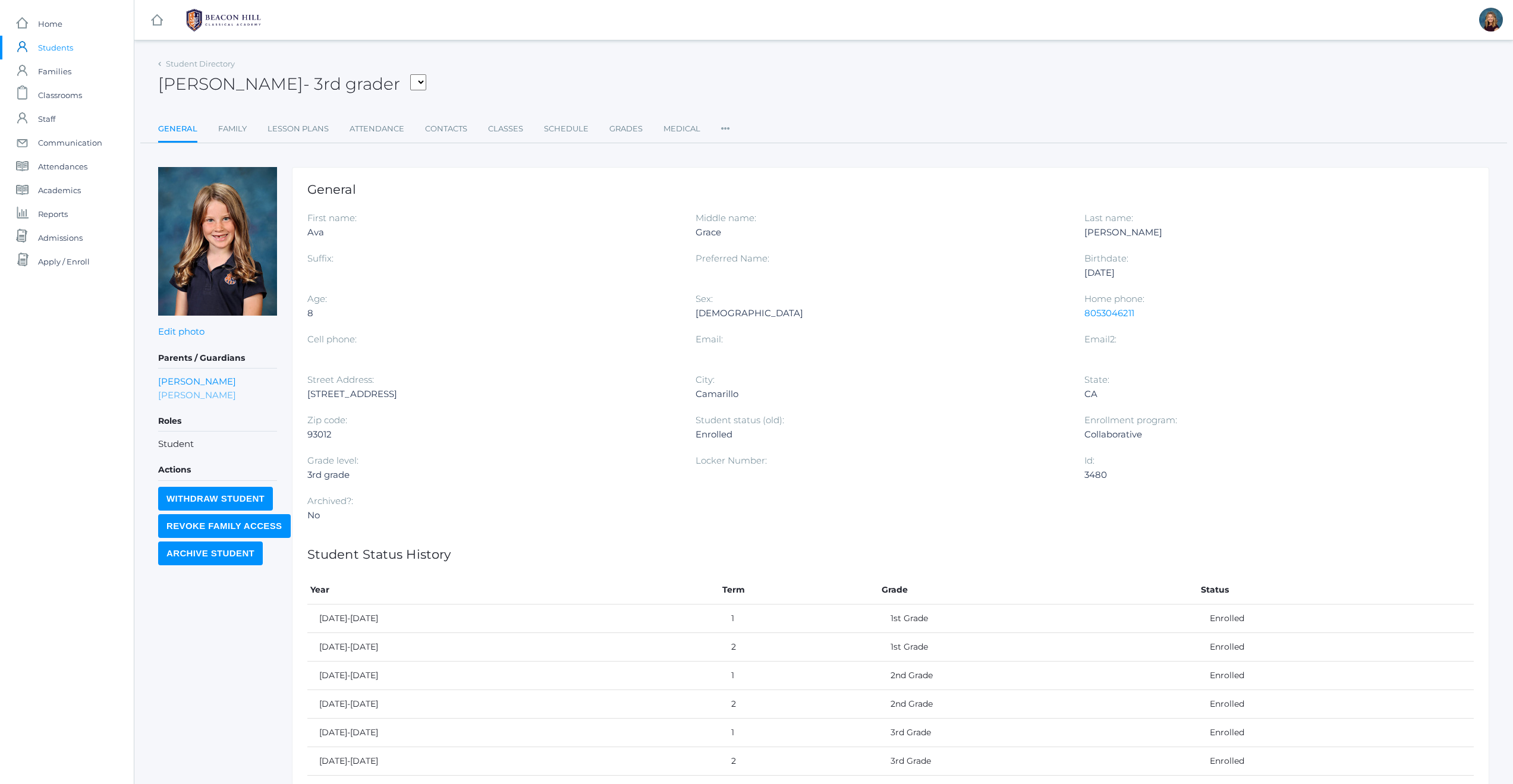
click at [177, 392] on link "Lindsay Frieder" at bounding box center [196, 395] width 78 height 14
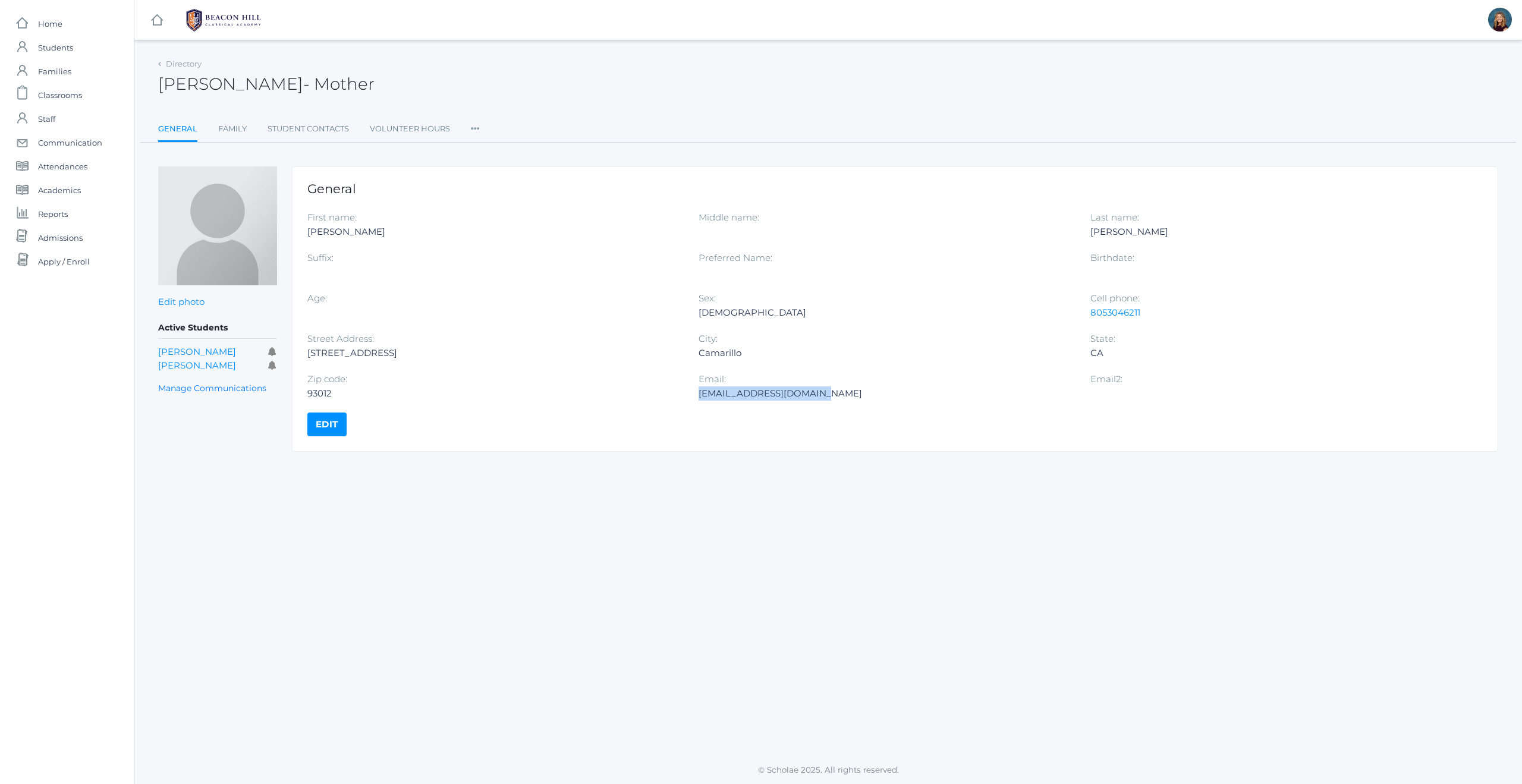
drag, startPoint x: 814, startPoint y: 392, endPoint x: 699, endPoint y: 395, distance: 115.0
click at [699, 395] on div "faith4god@sbcglobal.net" at bounding box center [885, 393] width 373 height 14
copy div "faith4god@sbcglobal.net"
drag, startPoint x: 1143, startPoint y: 310, endPoint x: 1092, endPoint y: 315, distance: 51.2
click at [1092, 315] on div "8053046211" at bounding box center [1277, 312] width 373 height 14
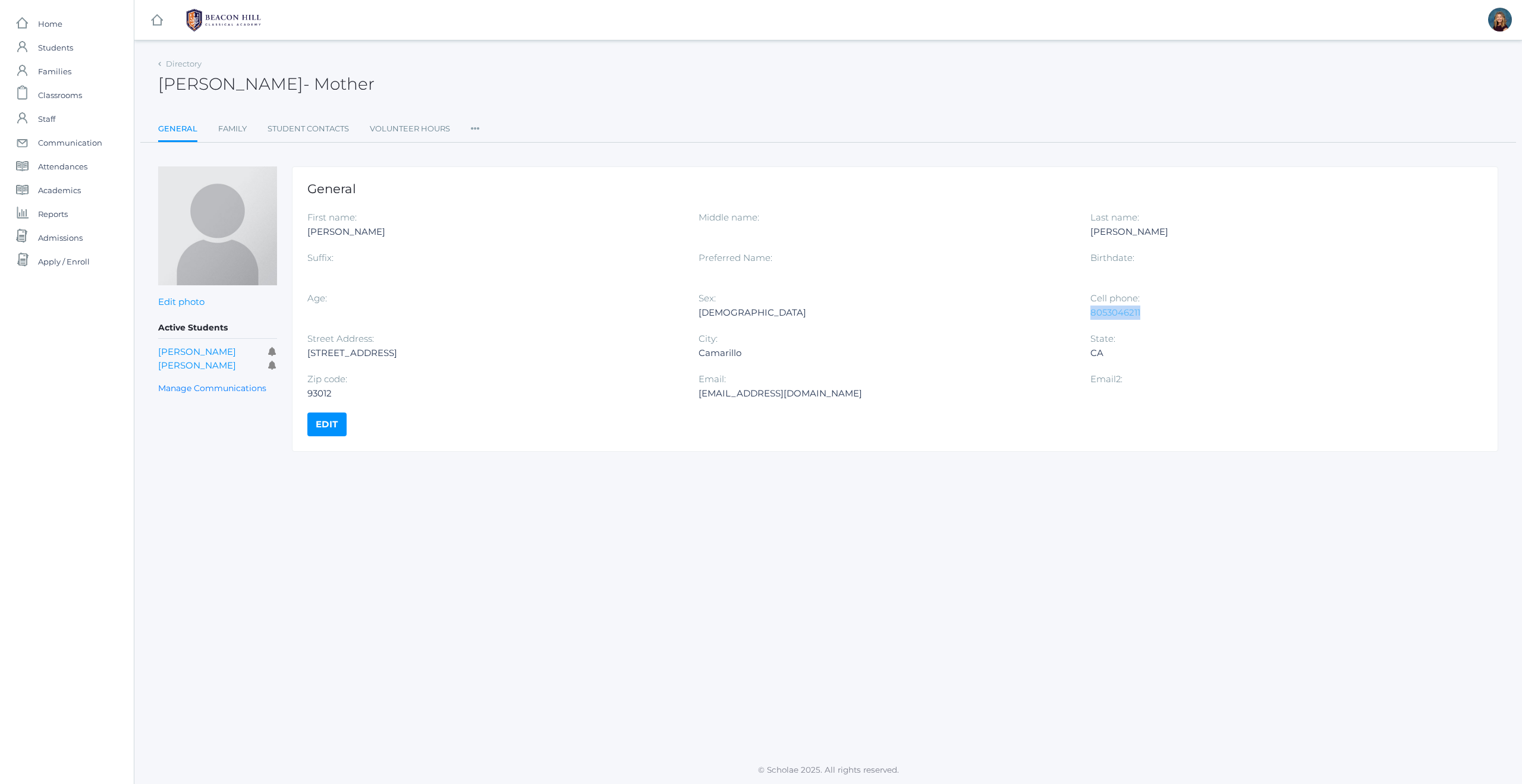
copy link "8053046211"
click at [66, 49] on span "Students" at bounding box center [55, 47] width 35 height 23
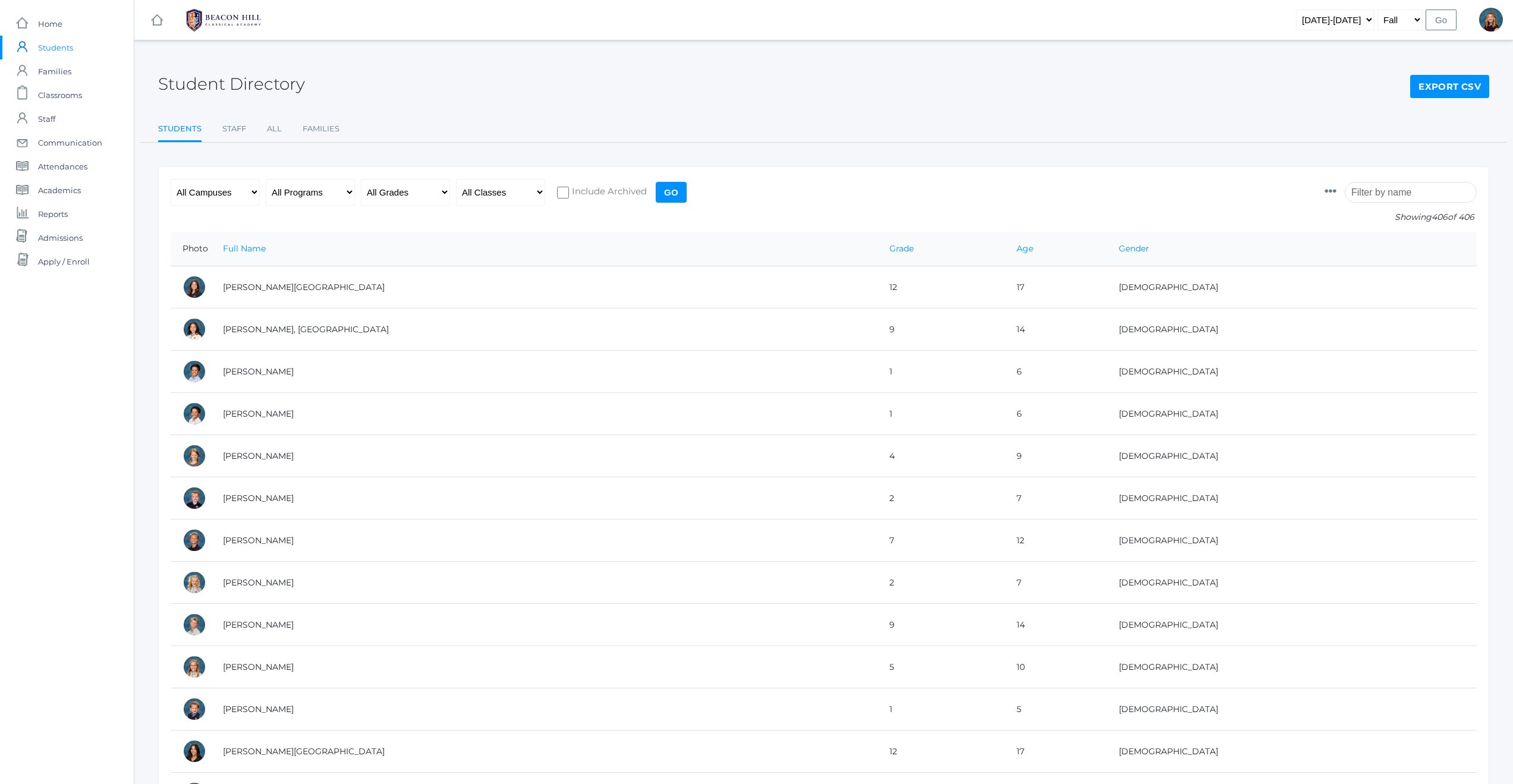
click at [1370, 192] on input "search" at bounding box center [1410, 192] width 132 height 21
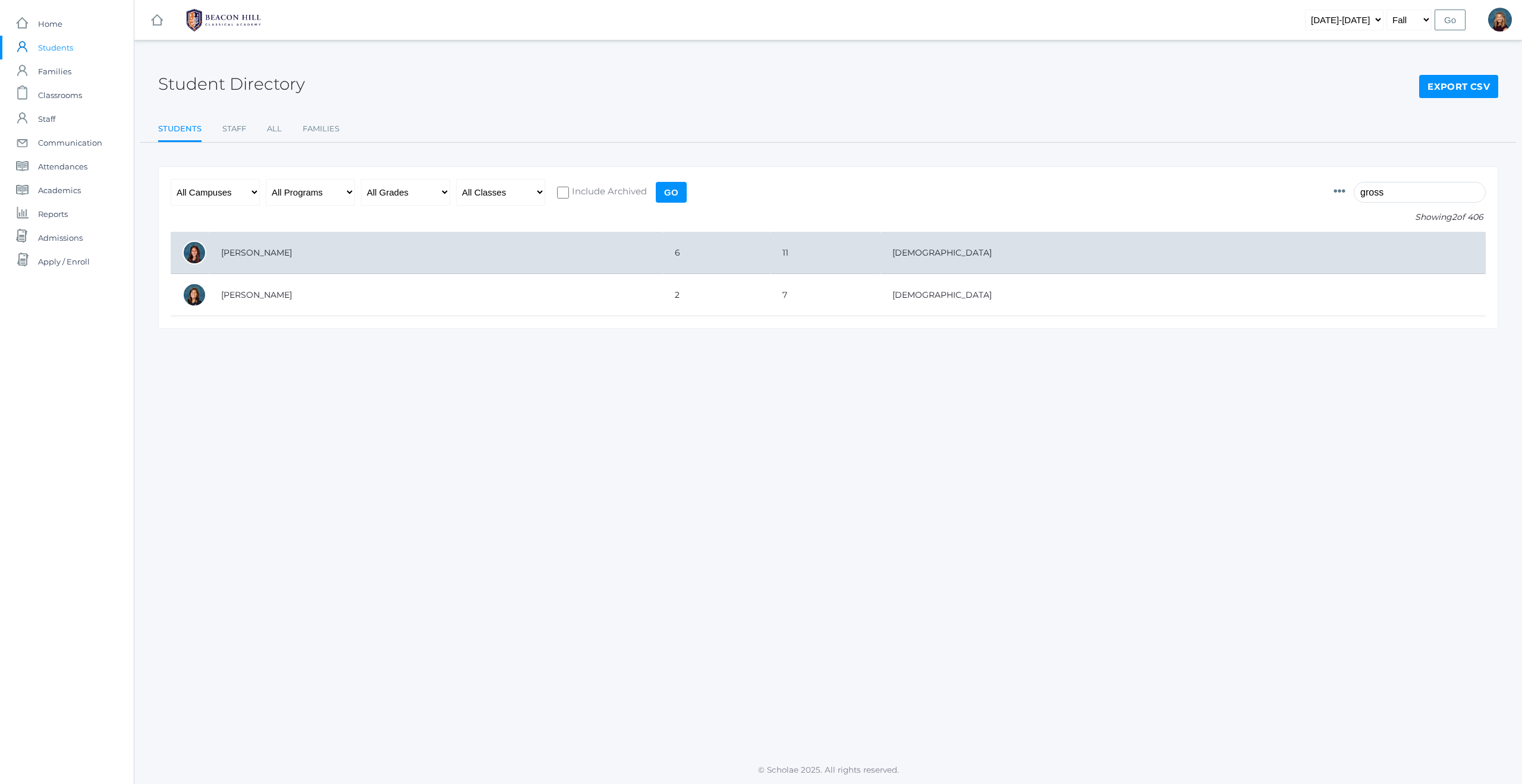
type input "gross"
click at [254, 253] on td "[PERSON_NAME]" at bounding box center [436, 253] width 454 height 42
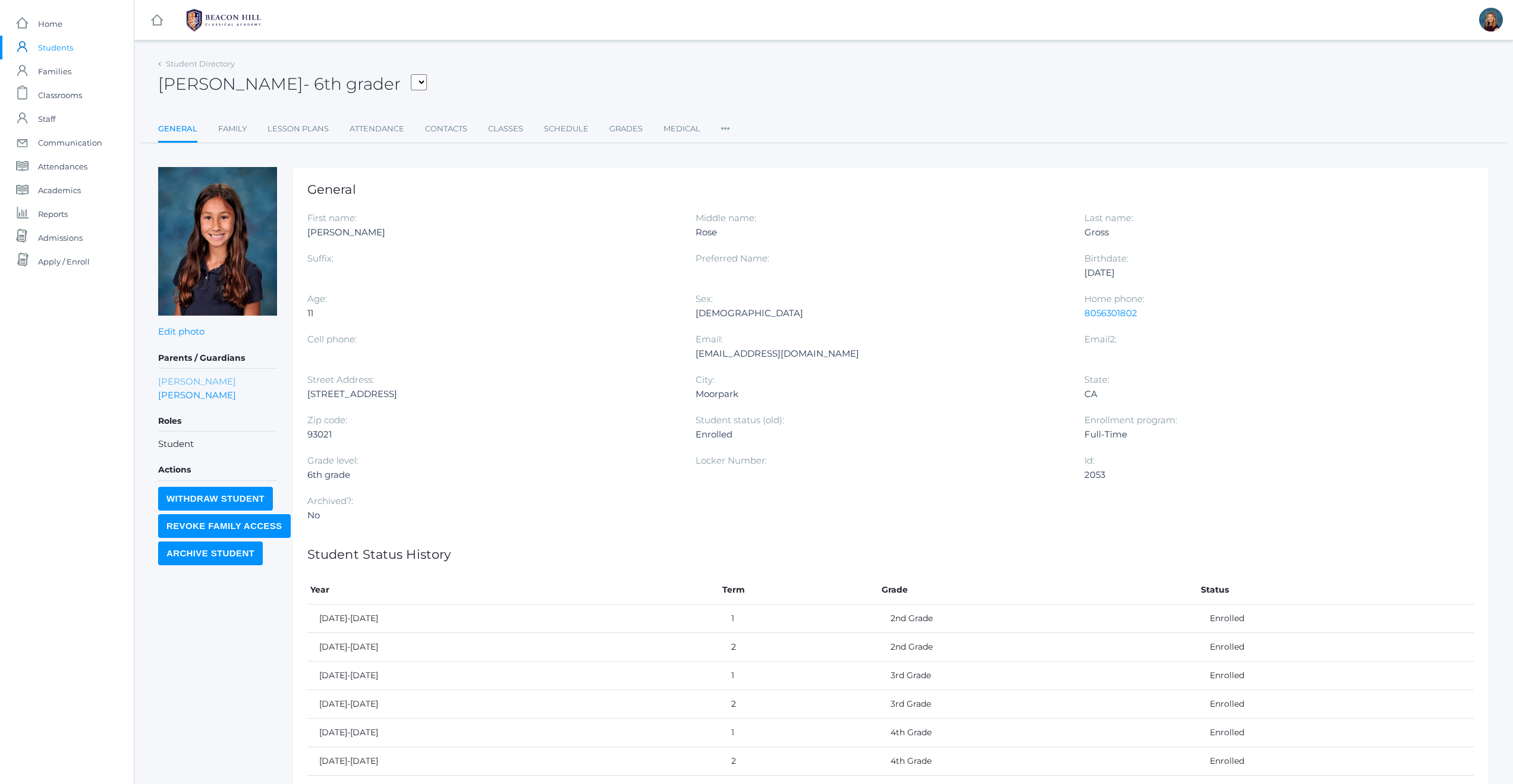
click at [184, 377] on link "[PERSON_NAME]" at bounding box center [196, 381] width 78 height 14
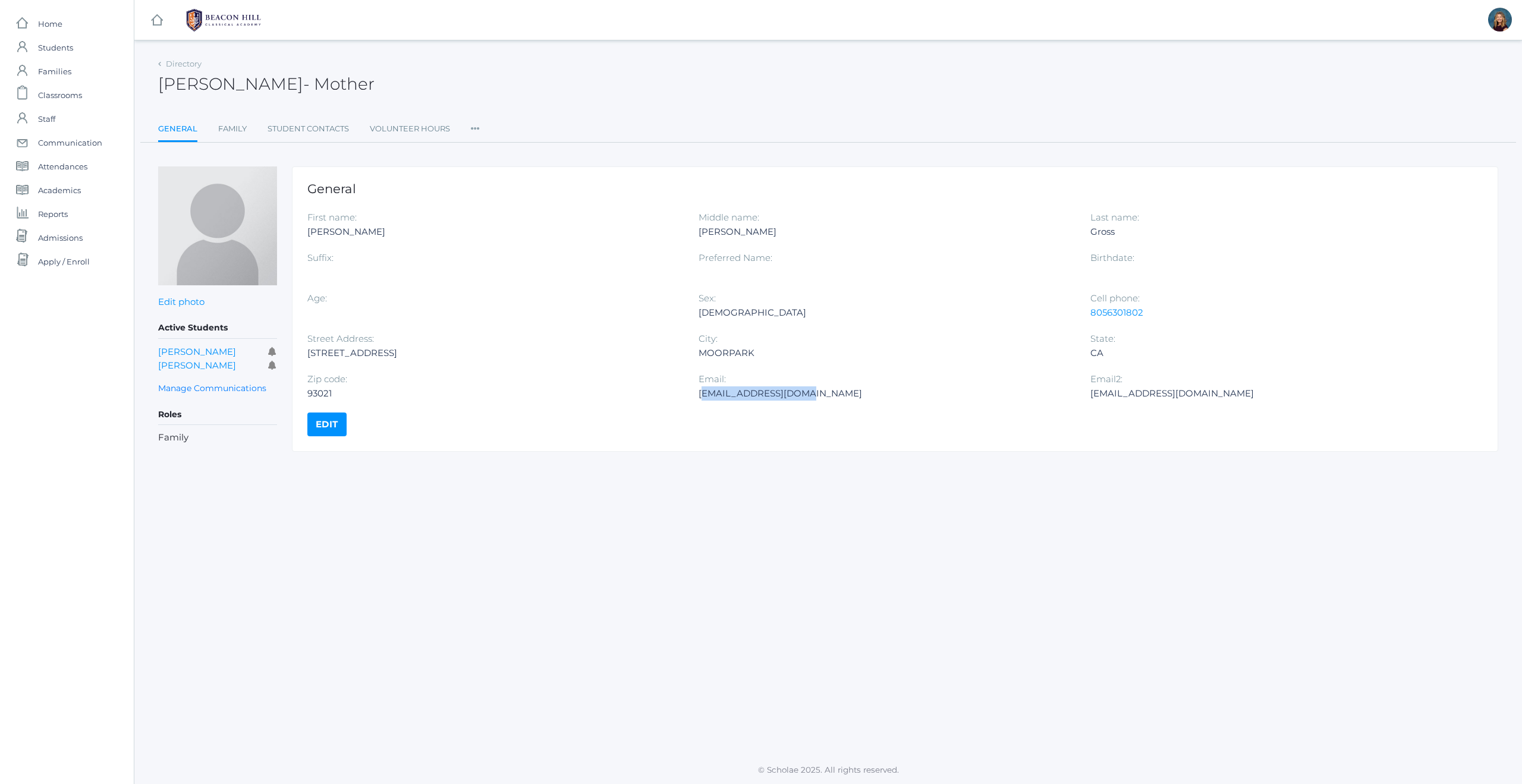
drag, startPoint x: 806, startPoint y: 394, endPoint x: 702, endPoint y: 395, distance: 104.0
click at [701, 395] on div "[EMAIL_ADDRESS][DOMAIN_NAME]" at bounding box center [885, 393] width 373 height 14
click at [816, 393] on div "[EMAIL_ADDRESS][DOMAIN_NAME]" at bounding box center [885, 393] width 373 height 14
drag, startPoint x: 815, startPoint y: 393, endPoint x: 714, endPoint y: 395, distance: 101.0
click at [714, 395] on div "[EMAIL_ADDRESS][DOMAIN_NAME]" at bounding box center [885, 393] width 373 height 14
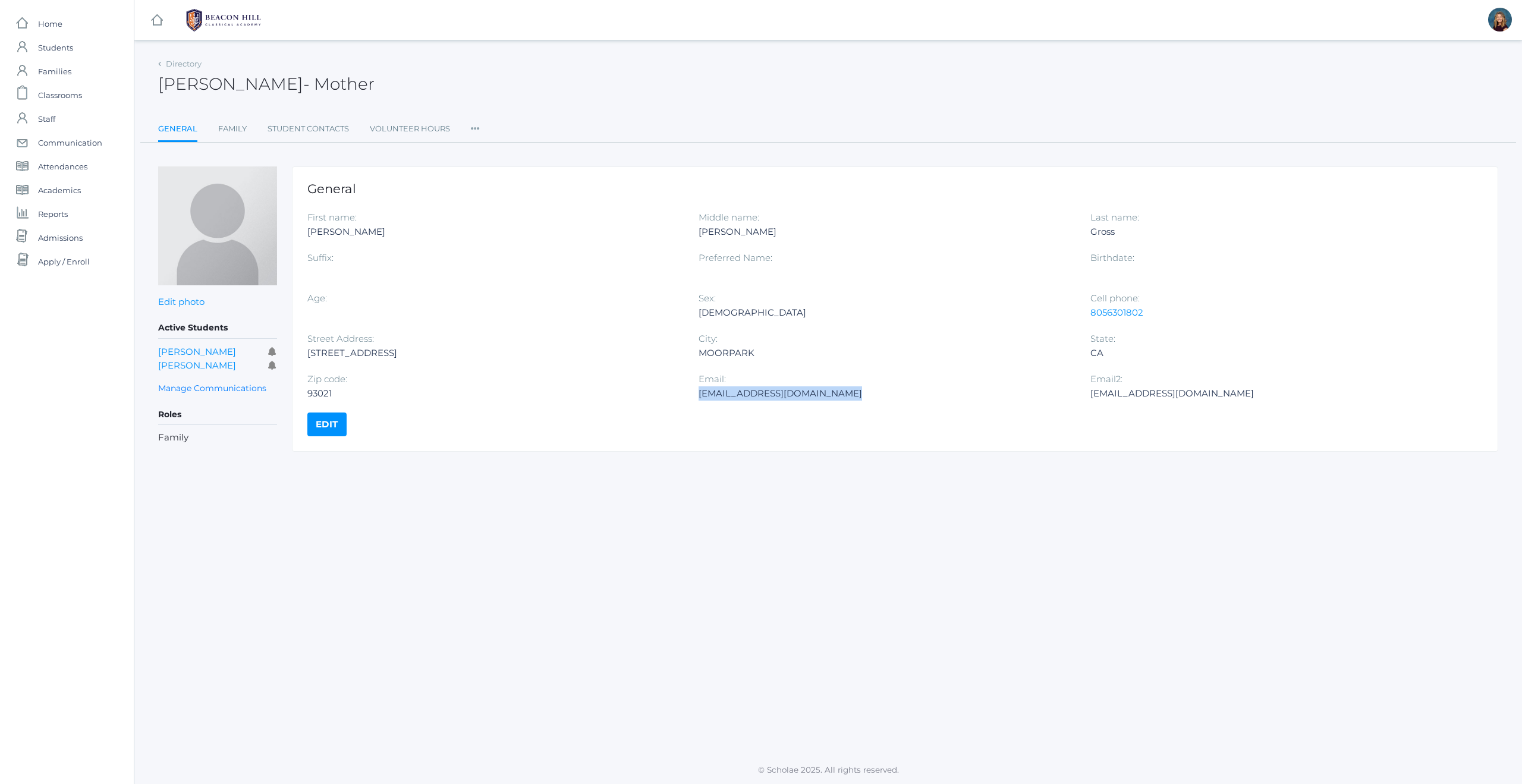
copy div "[EMAIL_ADDRESS][DOMAIN_NAME]"
click at [1155, 314] on div "8056301802" at bounding box center [1277, 312] width 373 height 14
drag, startPoint x: 1152, startPoint y: 312, endPoint x: 1092, endPoint y: 315, distance: 60.1
click at [1092, 315] on div "8056301802" at bounding box center [1277, 312] width 373 height 14
copy link "8056301802"
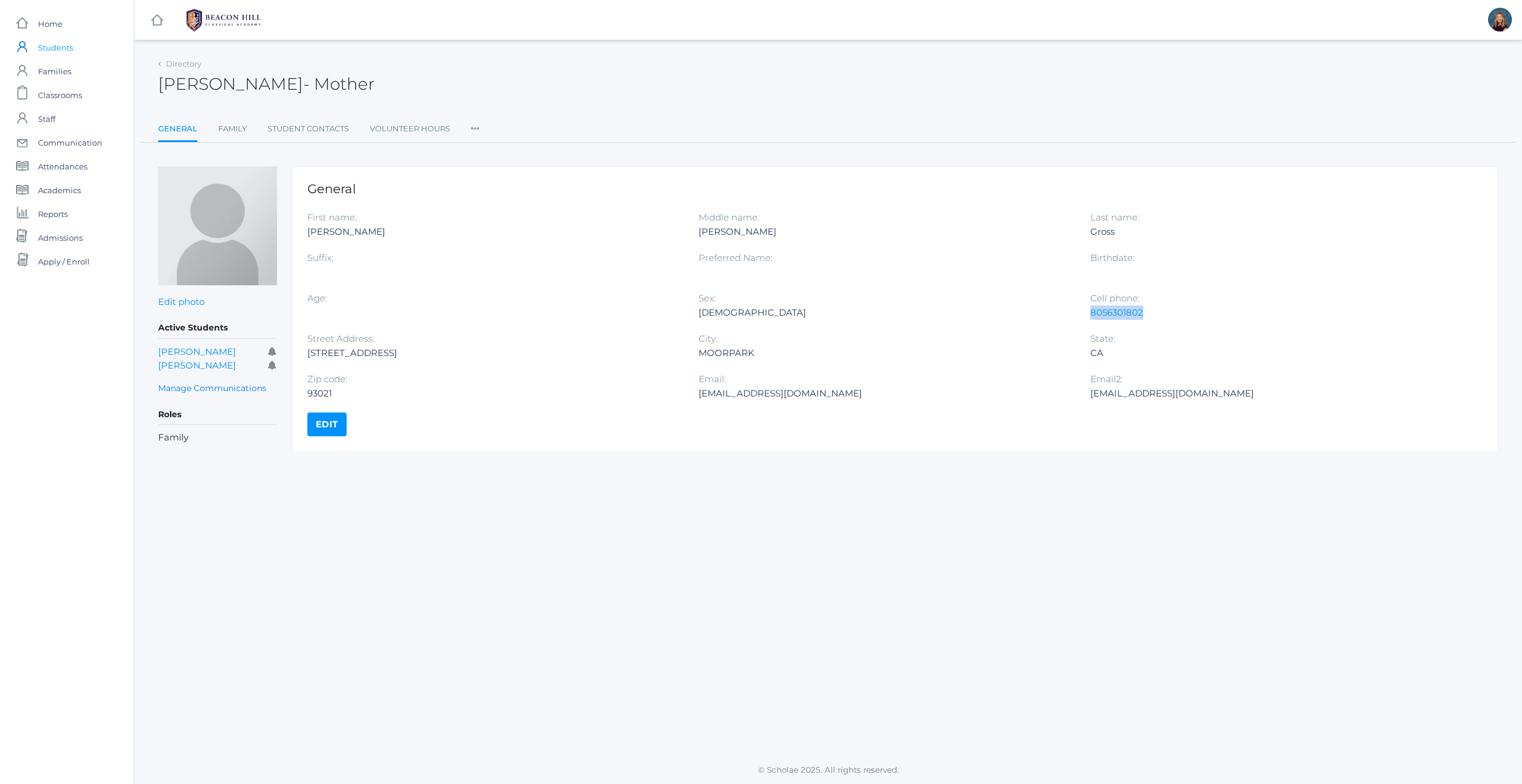
click at [49, 48] on span "Students" at bounding box center [55, 47] width 35 height 23
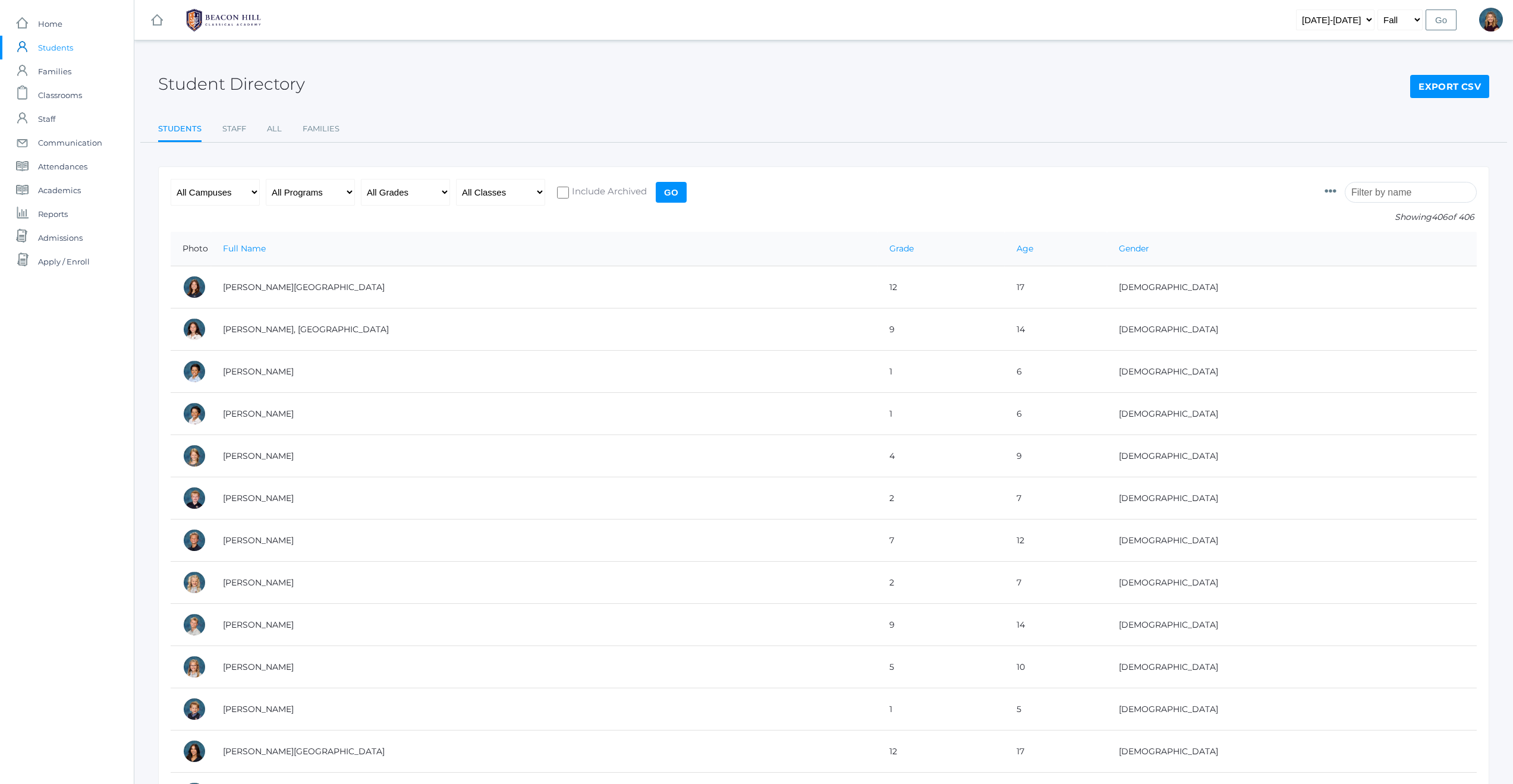
click at [1371, 192] on input "search" at bounding box center [1410, 192] width 132 height 21
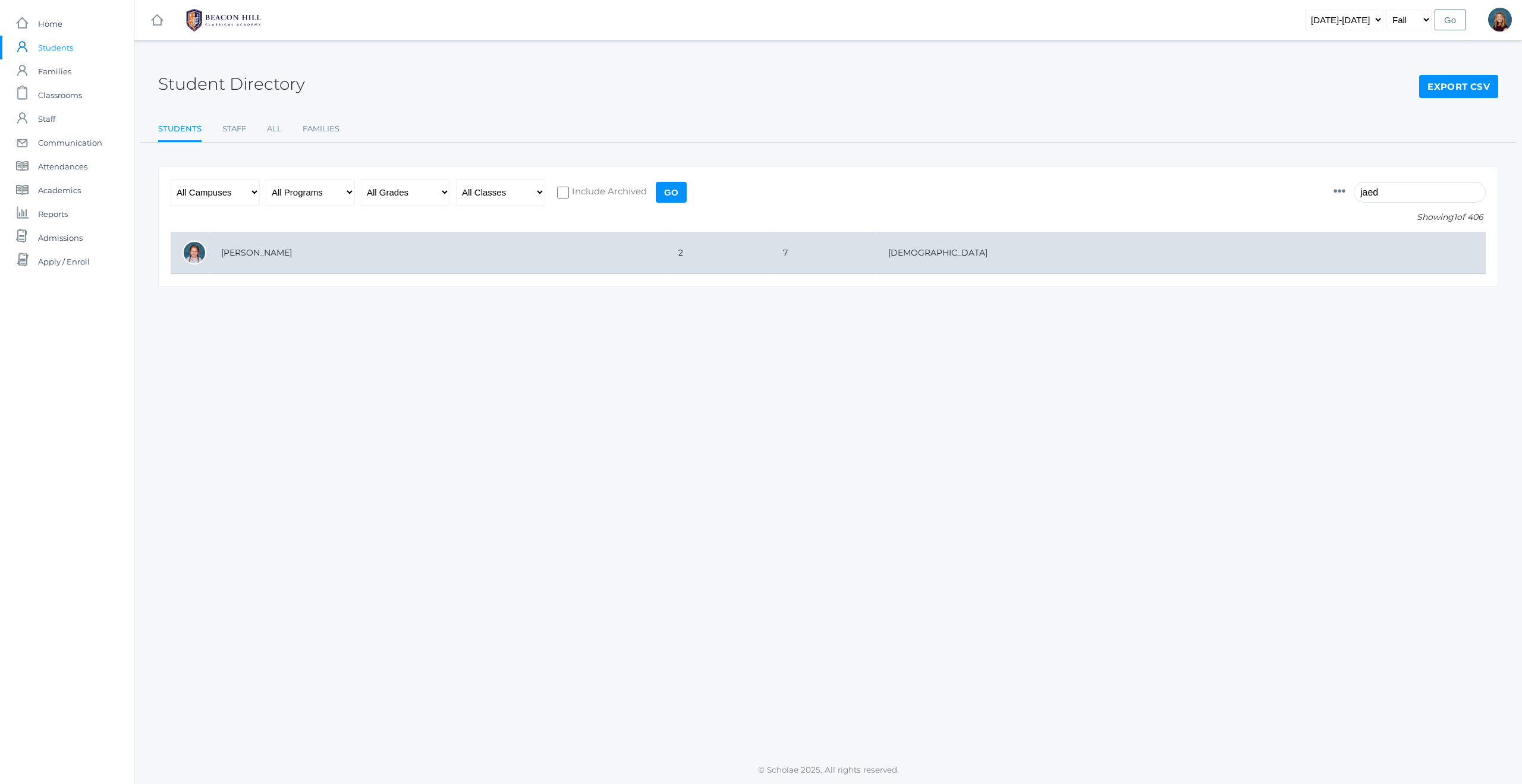
type input "jaed"
click at [270, 255] on td "[PERSON_NAME]" at bounding box center [437, 253] width 457 height 42
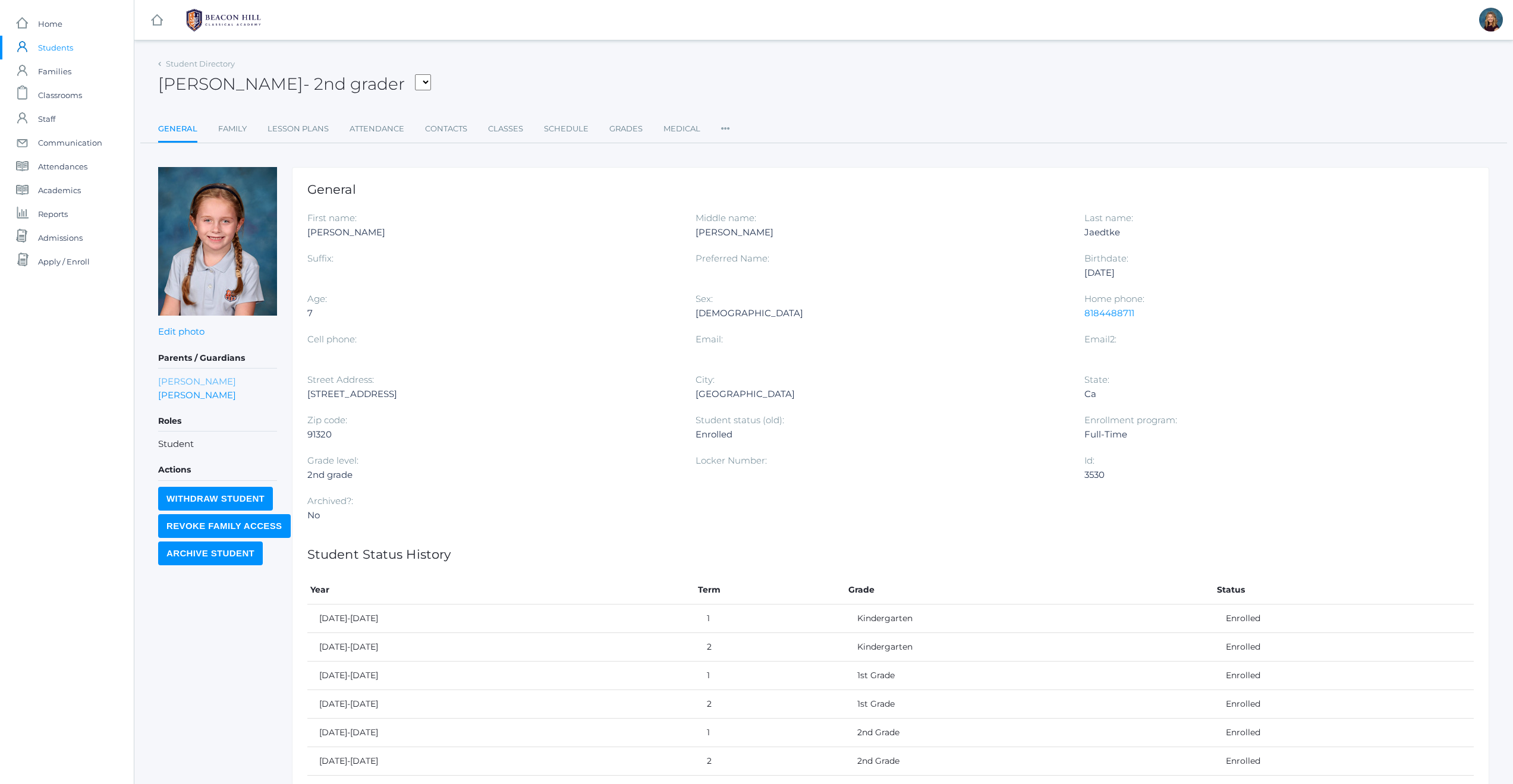
click at [177, 381] on link "Dalton Jaedtke" at bounding box center [196, 381] width 78 height 14
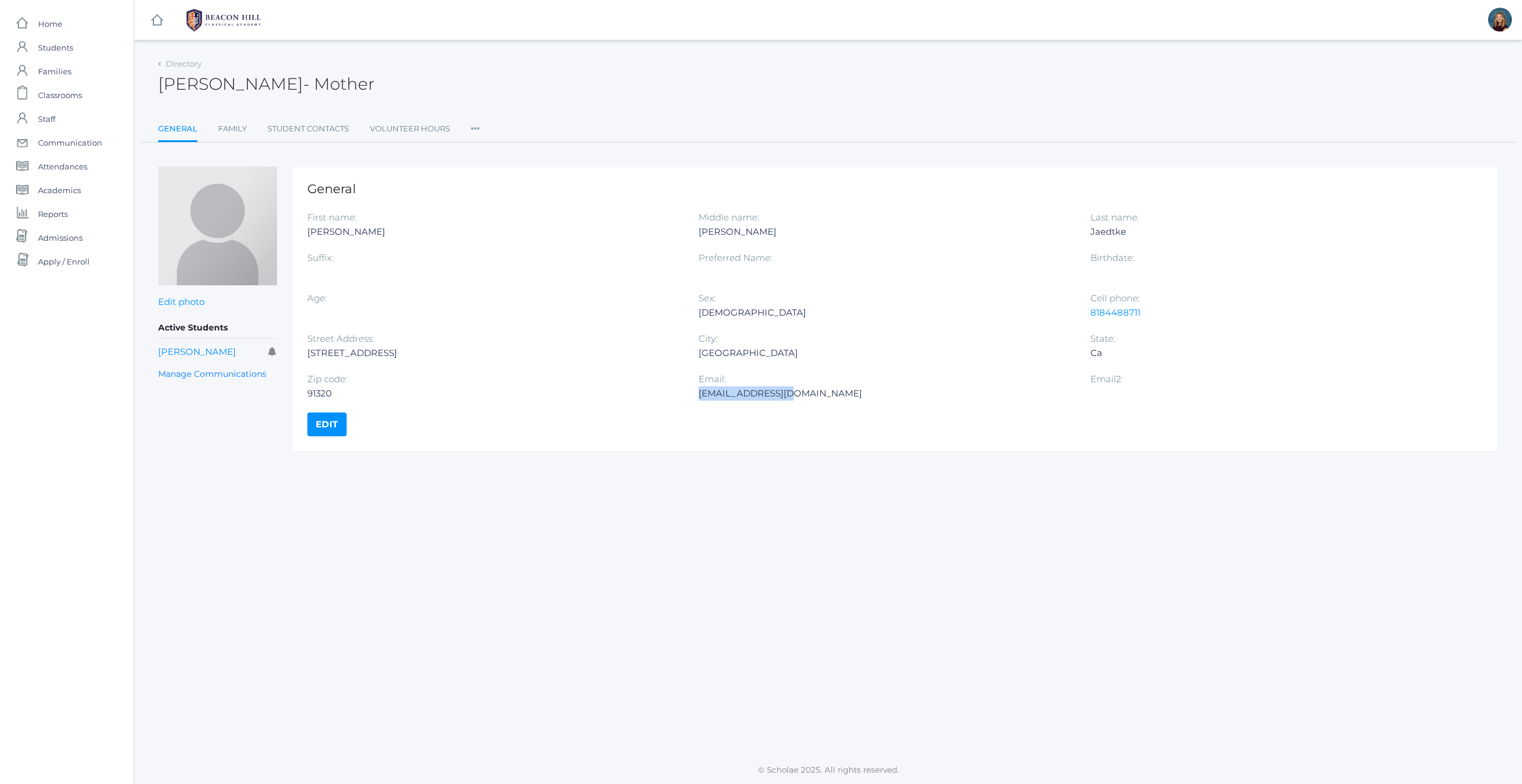
drag, startPoint x: 810, startPoint y: 398, endPoint x: 701, endPoint y: 400, distance: 109.0
click at [701, 400] on div "dm31788@gmail.com" at bounding box center [885, 393] width 373 height 14
copy div "dm31788@gmail.com"
drag, startPoint x: 1154, startPoint y: 312, endPoint x: 1092, endPoint y: 317, distance: 62.2
click at [1091, 317] on div "8184488711" at bounding box center [1277, 312] width 373 height 14
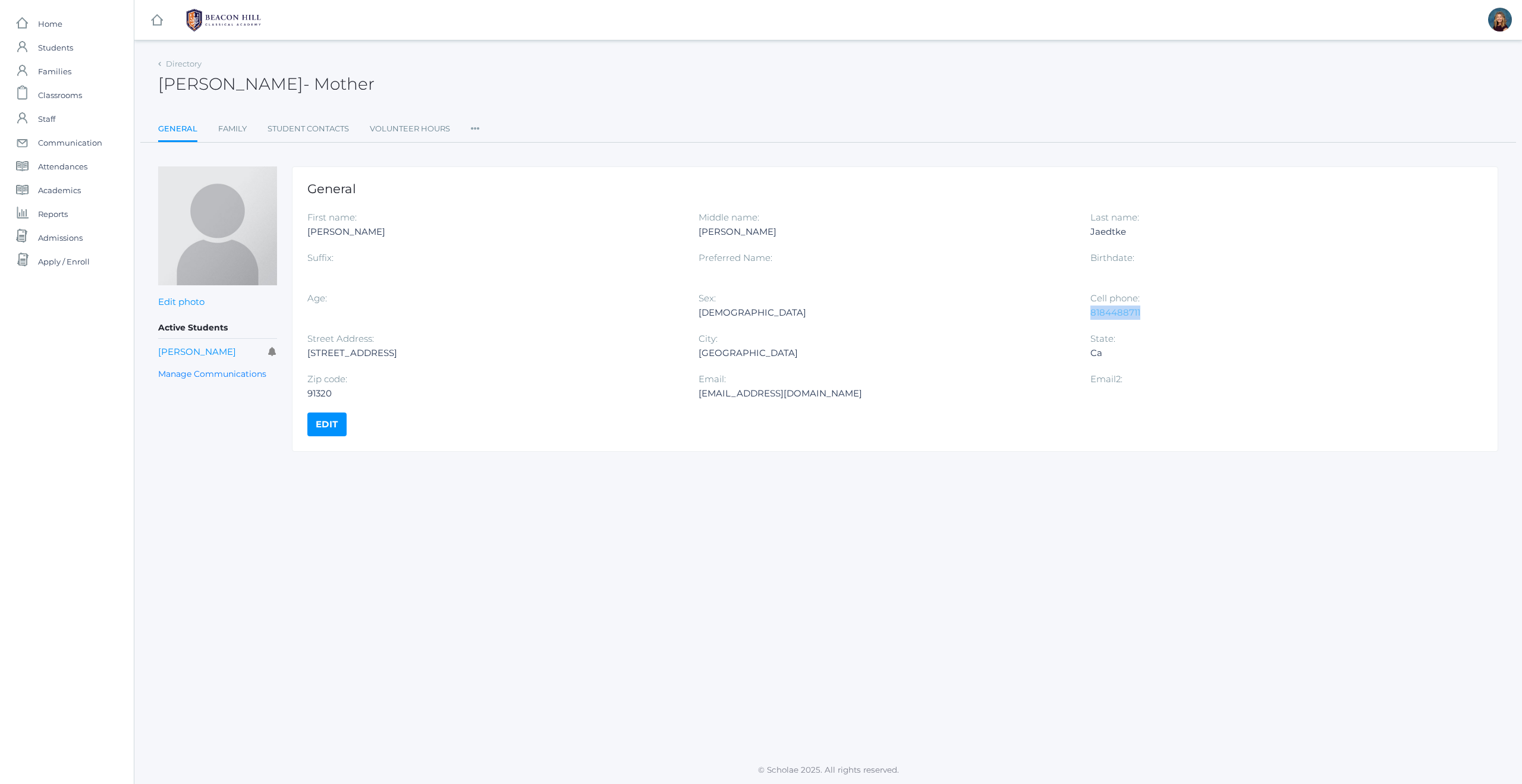
copy link "8184488711"
click at [62, 49] on span "Students" at bounding box center [55, 47] width 35 height 23
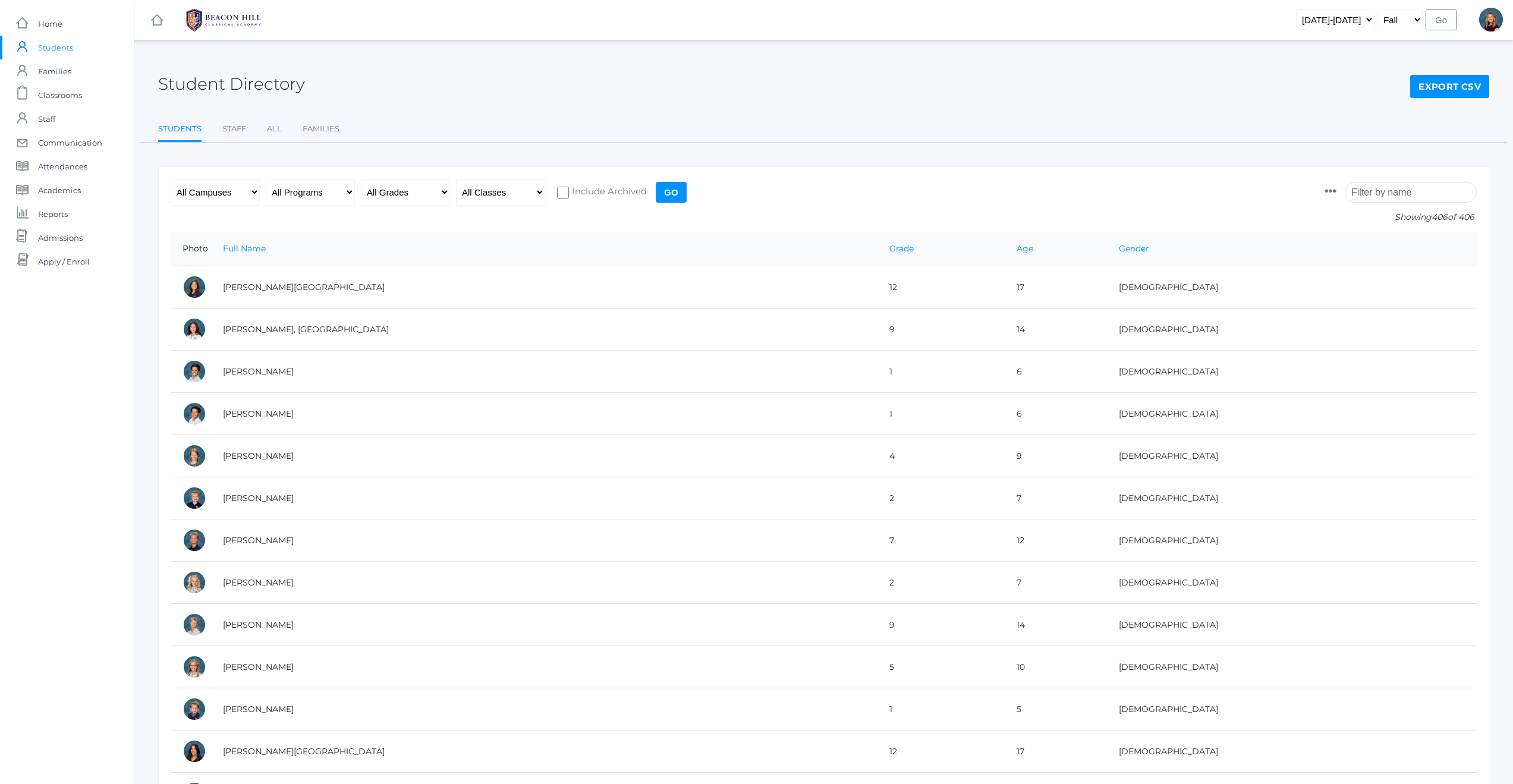
click at [1375, 189] on input "search" at bounding box center [1410, 192] width 132 height 21
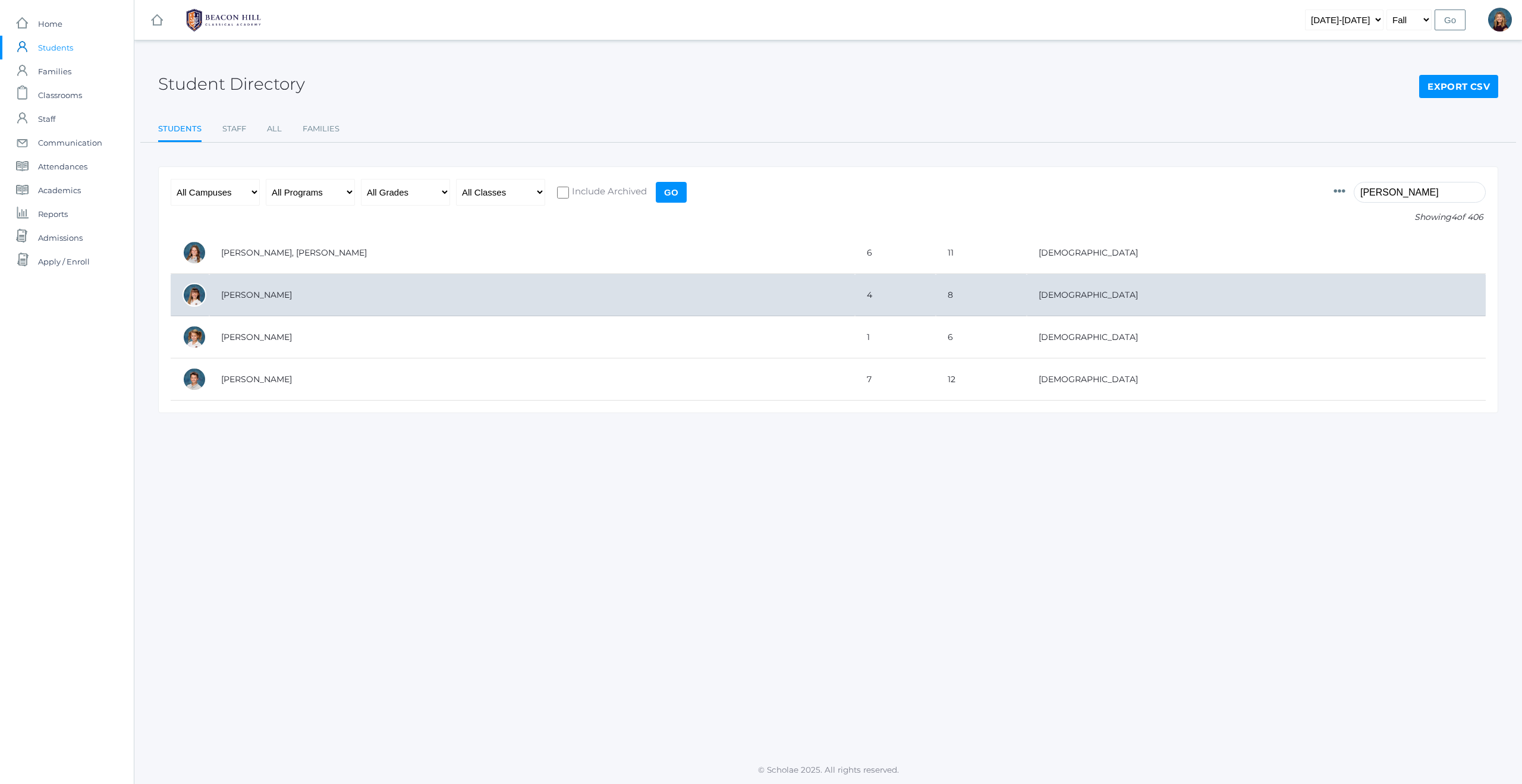
type input "taylor"
click at [252, 297] on td "Taylor, Keilani" at bounding box center [531, 295] width 645 height 42
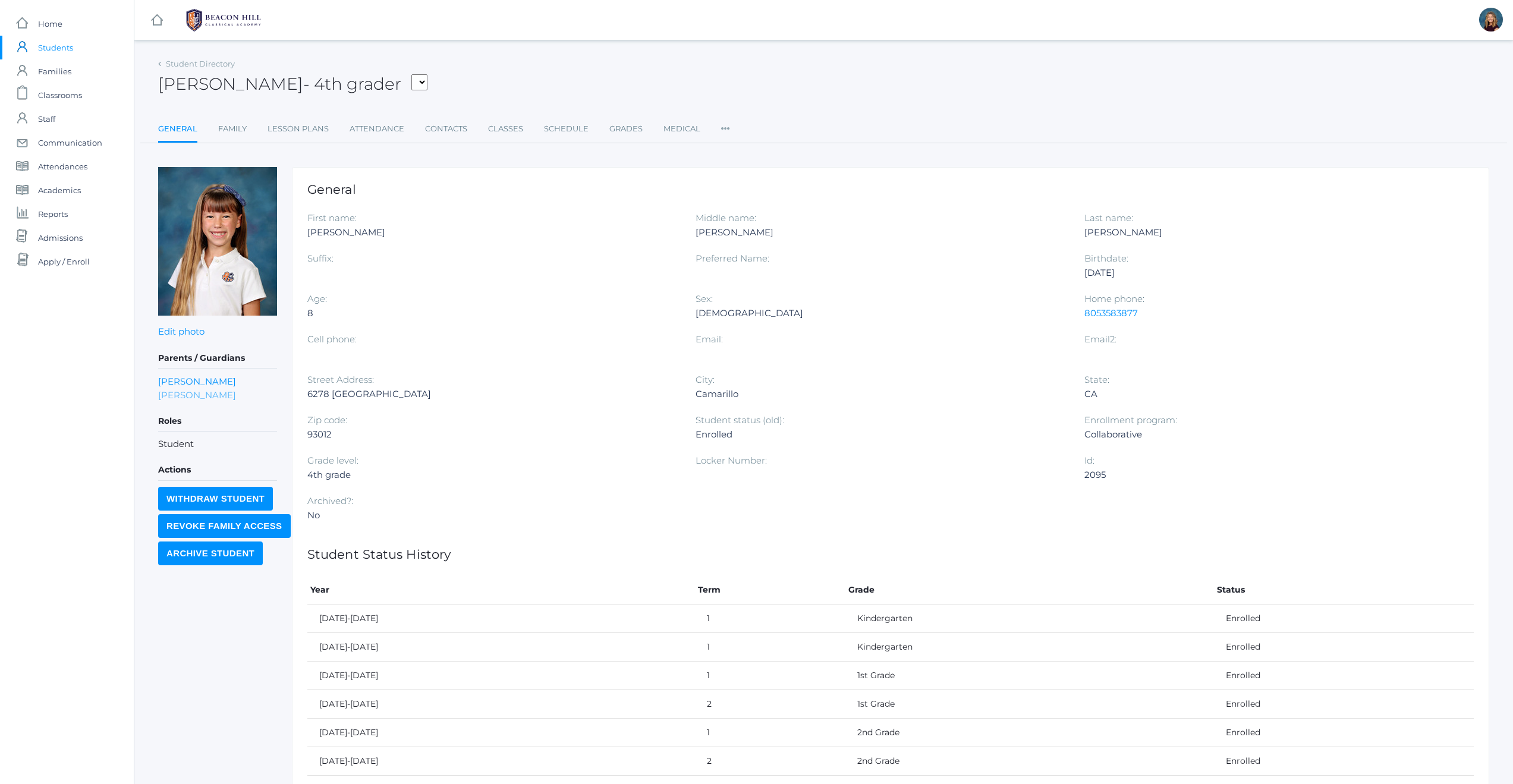
click at [184, 392] on link "[PERSON_NAME]" at bounding box center [196, 395] width 78 height 14
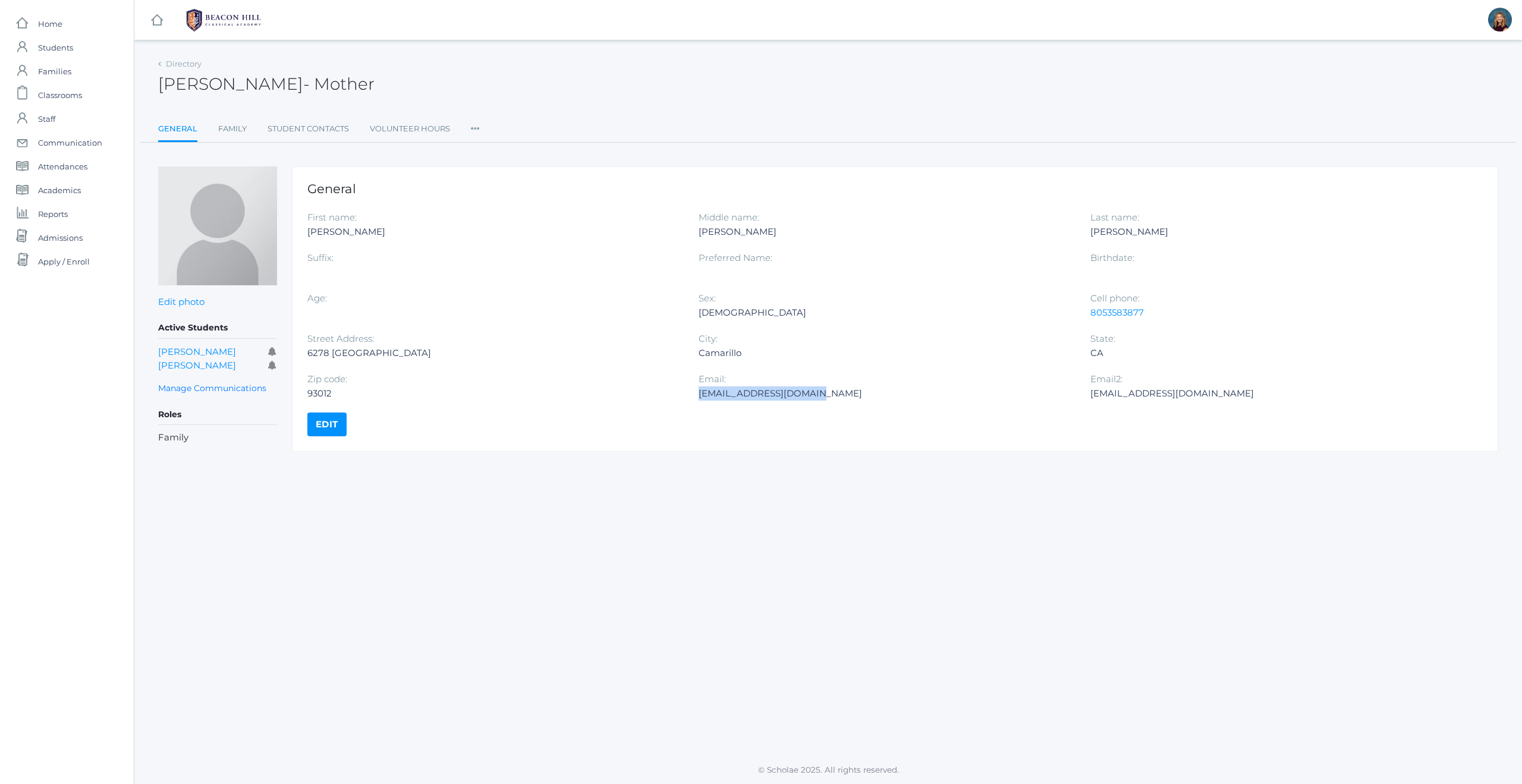
drag, startPoint x: 825, startPoint y: 395, endPoint x: 701, endPoint y: 393, distance: 124.0
click at [701, 393] on div "Healthwithmo@gmail.com" at bounding box center [885, 393] width 373 height 14
copy div "Healthwithmo@gmail.com"
drag, startPoint x: 1151, startPoint y: 310, endPoint x: 1092, endPoint y: 312, distance: 59.0
click at [1092, 312] on div "8053583877" at bounding box center [1277, 312] width 373 height 14
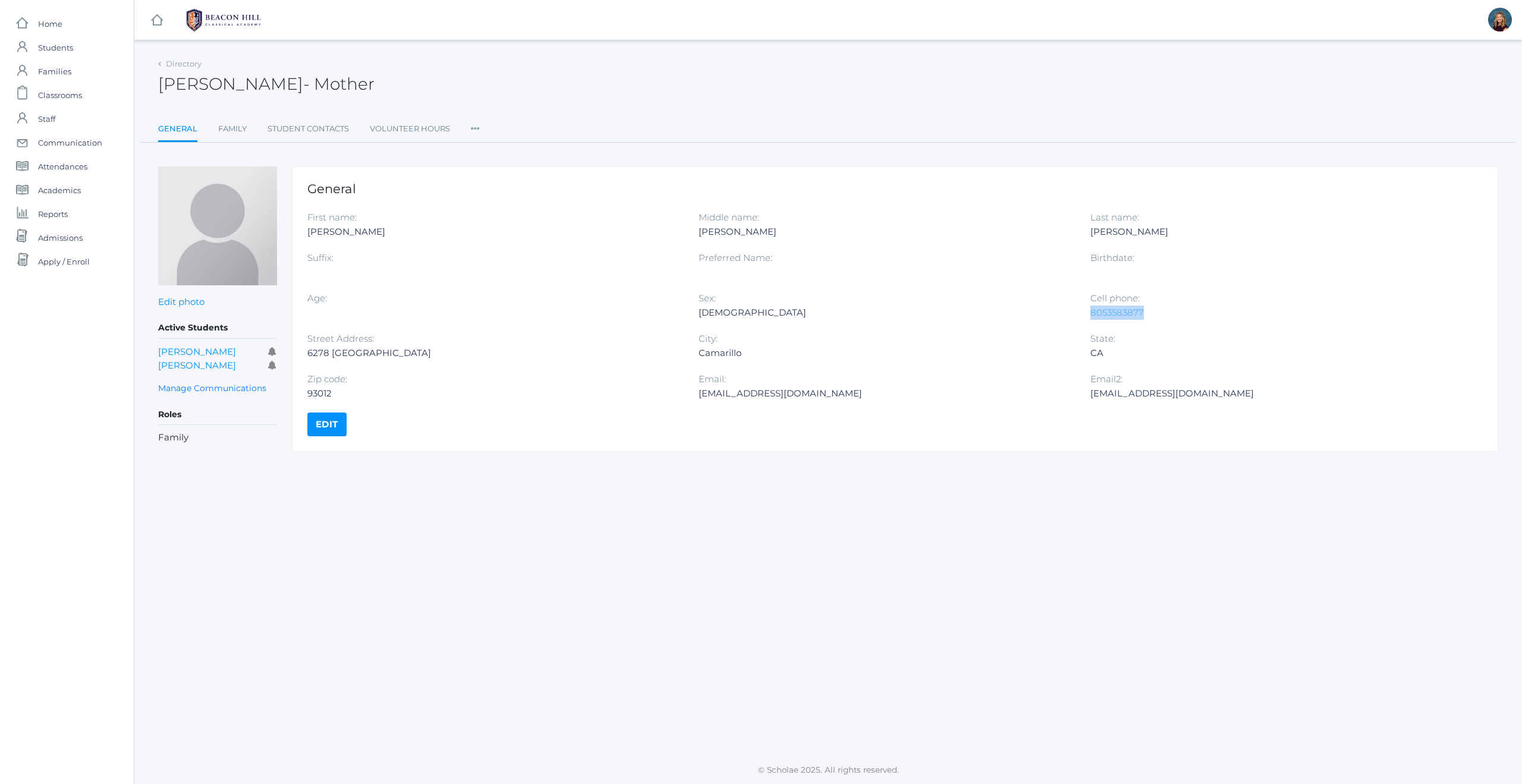
copy link "8053583877"
click at [57, 72] on span "Families" at bounding box center [54, 71] width 33 height 23
click at [64, 49] on span "Students" at bounding box center [55, 47] width 35 height 23
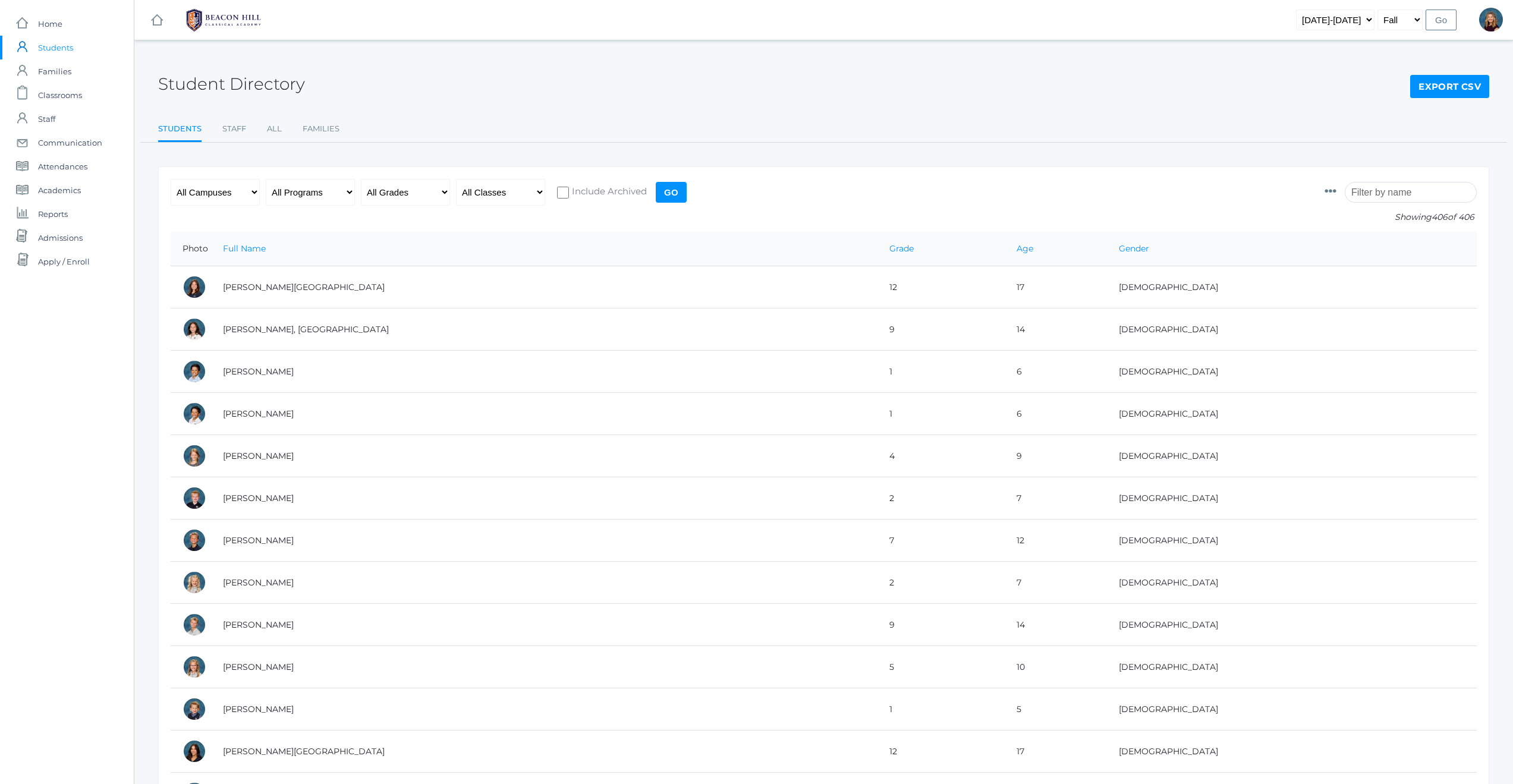
click at [1382, 194] on input "search" at bounding box center [1410, 192] width 132 height 21
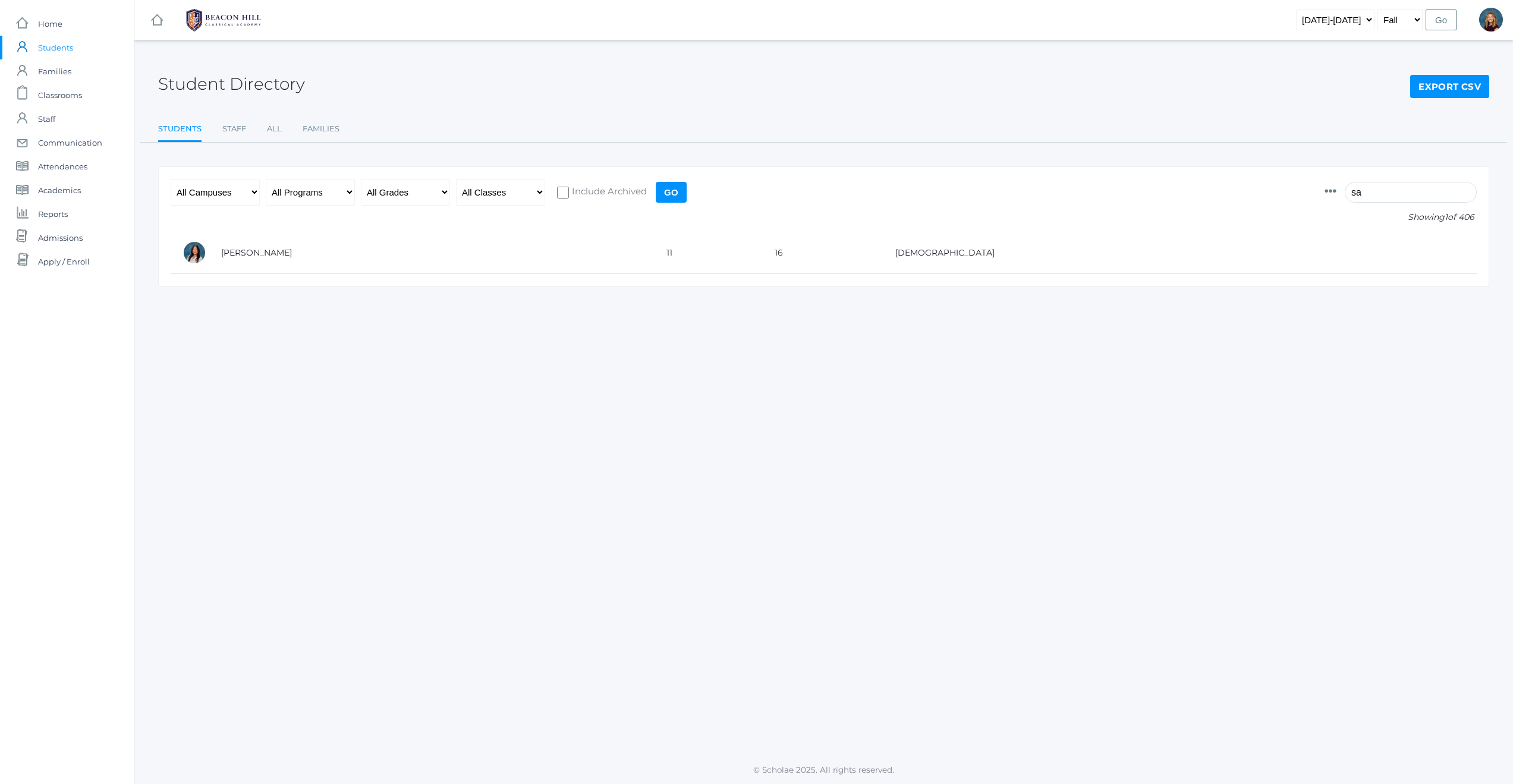
type input "s"
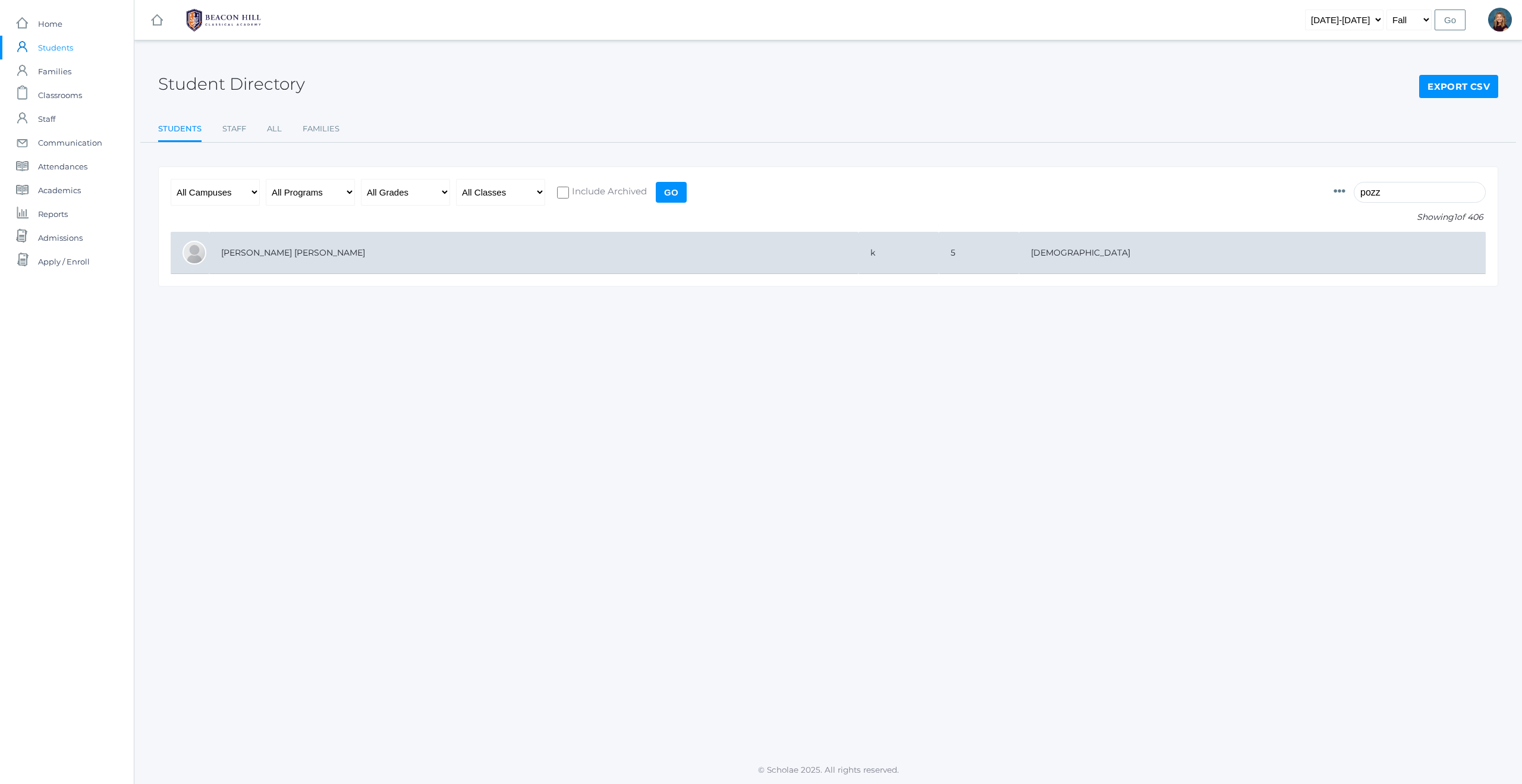
type input "pozz"
click at [267, 247] on td "[PERSON_NAME] [PERSON_NAME]" at bounding box center [534, 253] width 649 height 42
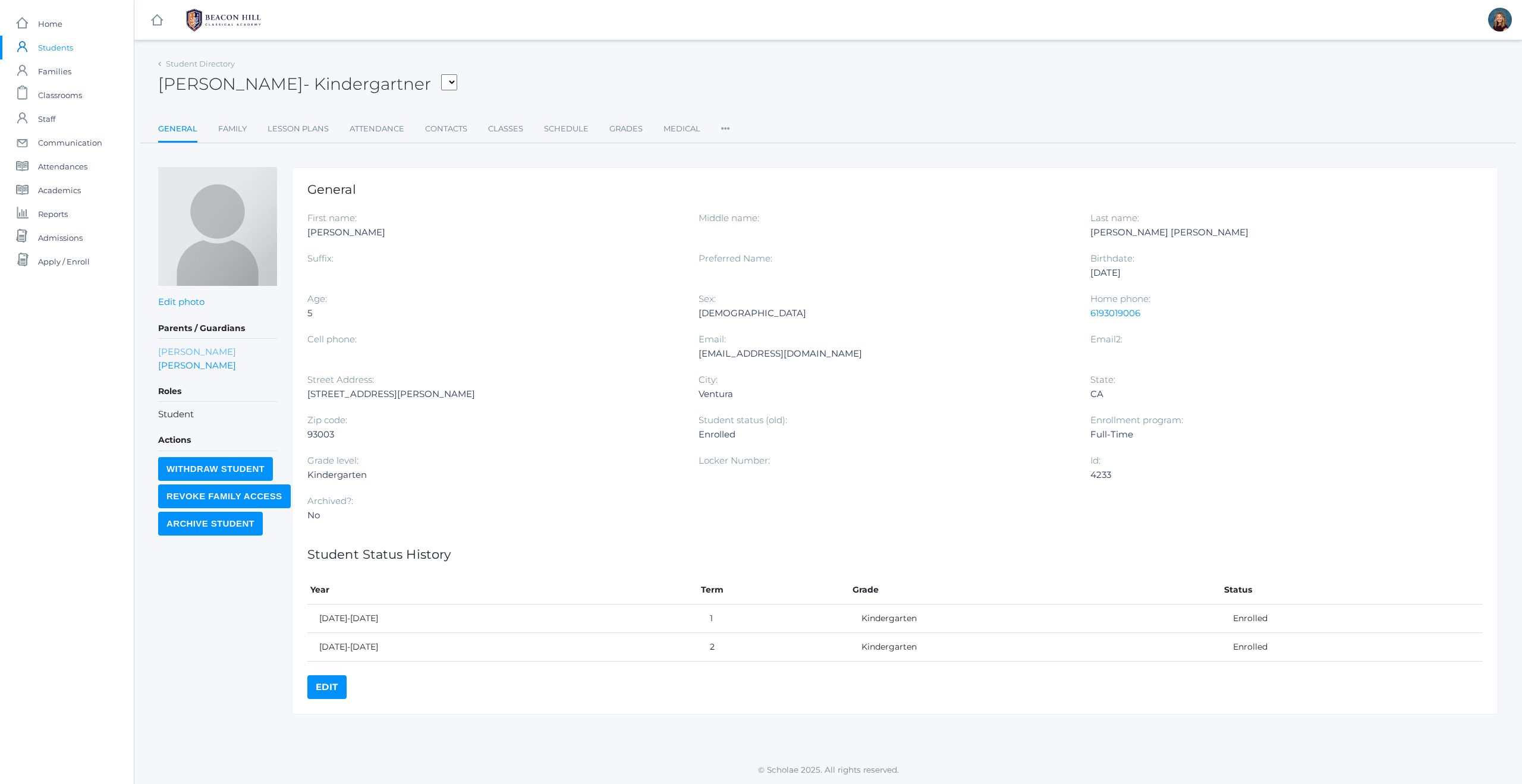
click at [174, 353] on link "Teresa Serafini Pozzi" at bounding box center [196, 352] width 78 height 14
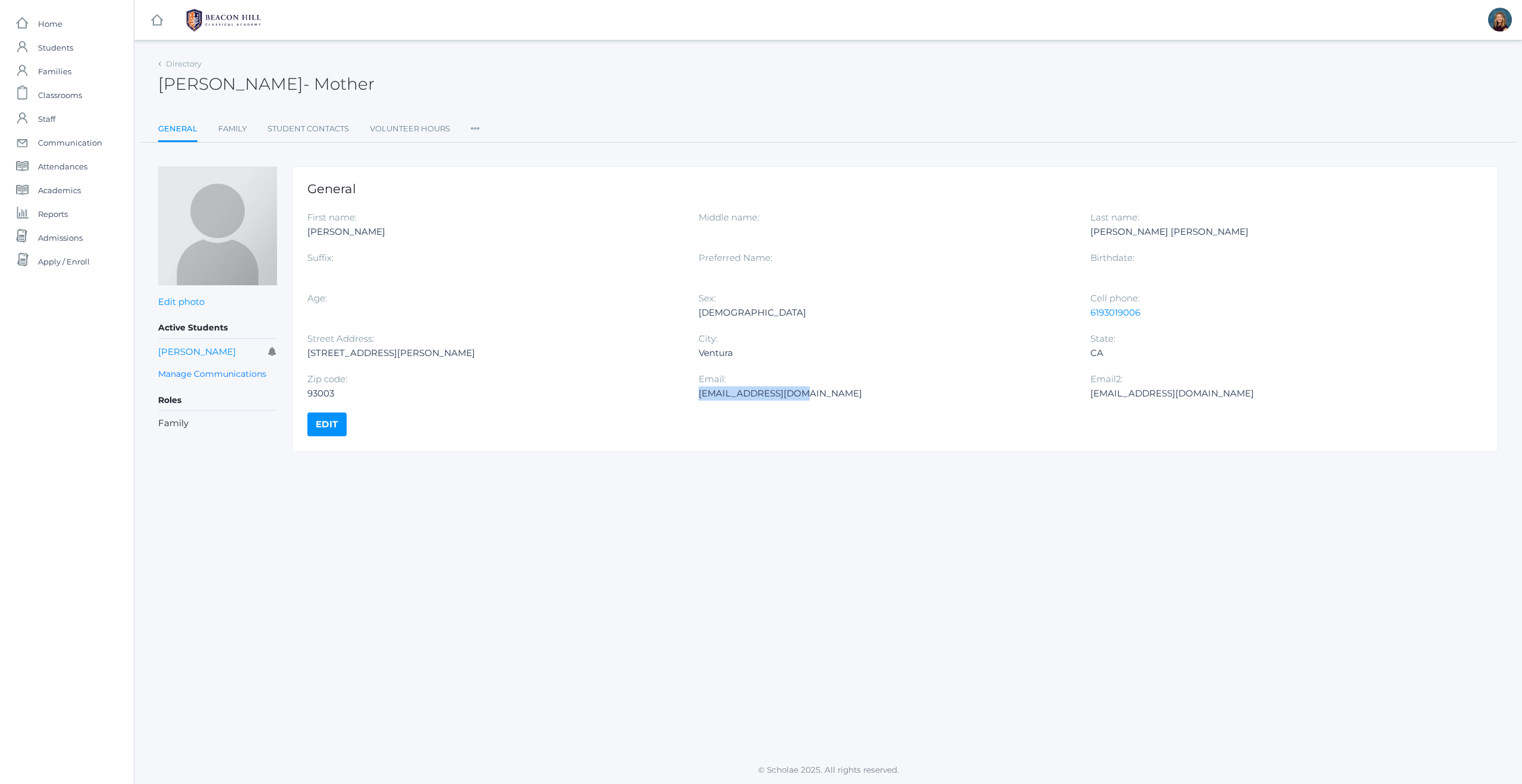
drag, startPoint x: 801, startPoint y: 393, endPoint x: 699, endPoint y: 395, distance: 102.0
click at [699, 395] on div "tfanning2@gmail.com" at bounding box center [885, 393] width 373 height 14
copy div "tfanning2@gmail.com"
drag, startPoint x: 1143, startPoint y: 312, endPoint x: 1092, endPoint y: 312, distance: 51.0
click at [1092, 312] on div "6193019006" at bounding box center [1277, 312] width 373 height 14
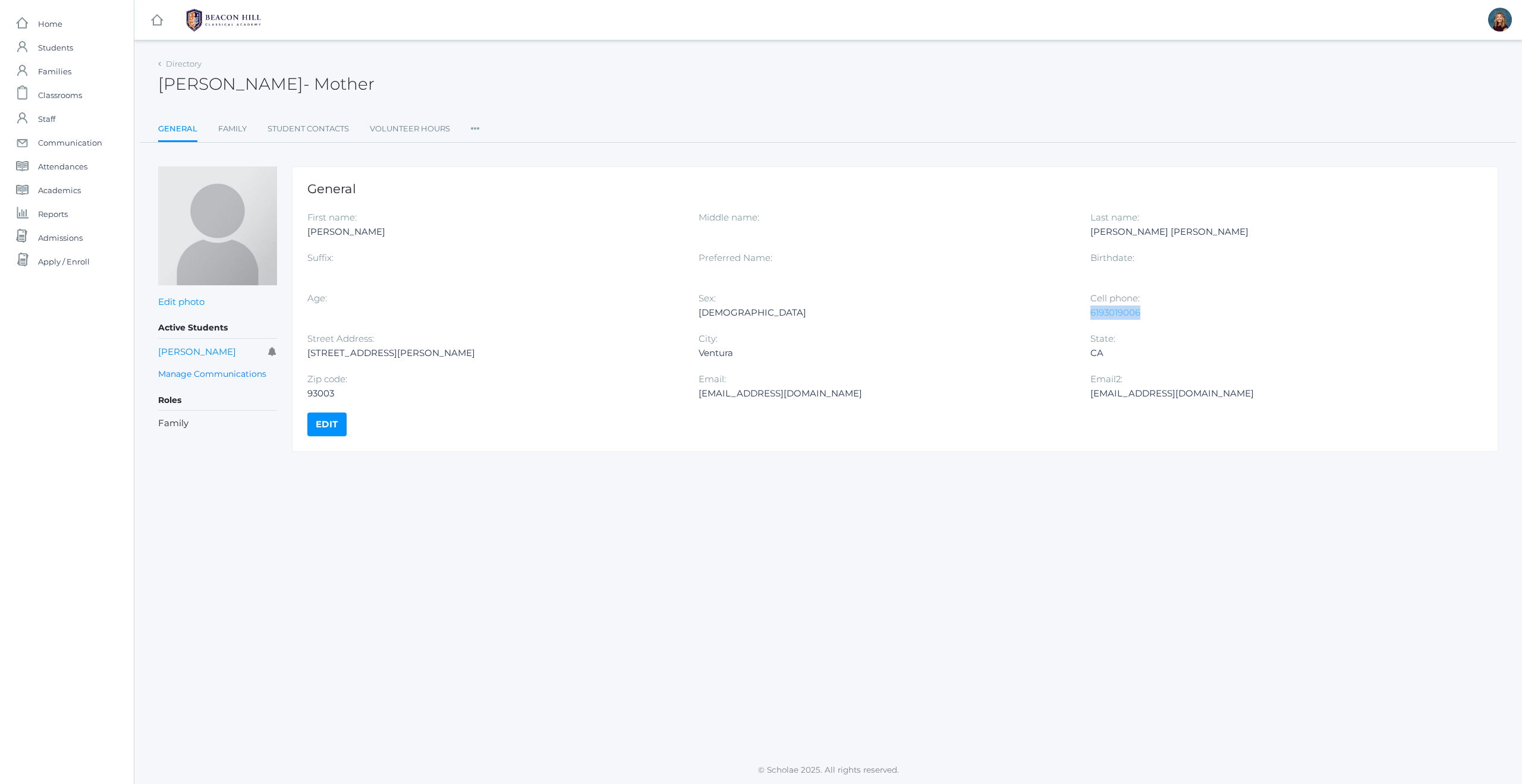
copy link "6193019006"
click at [64, 45] on span "Students" at bounding box center [55, 47] width 35 height 23
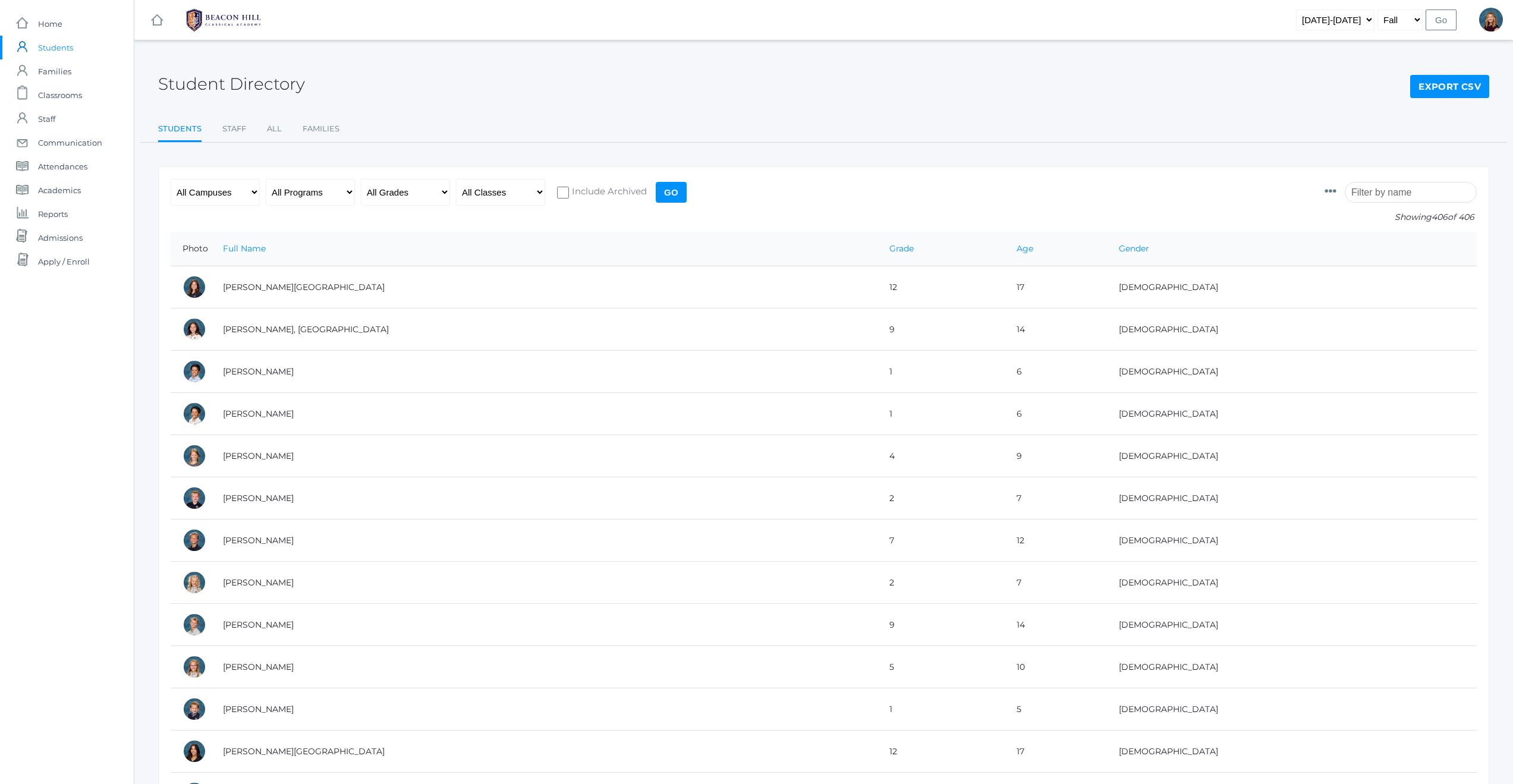
click at [1394, 192] on input "search" at bounding box center [1410, 192] width 132 height 21
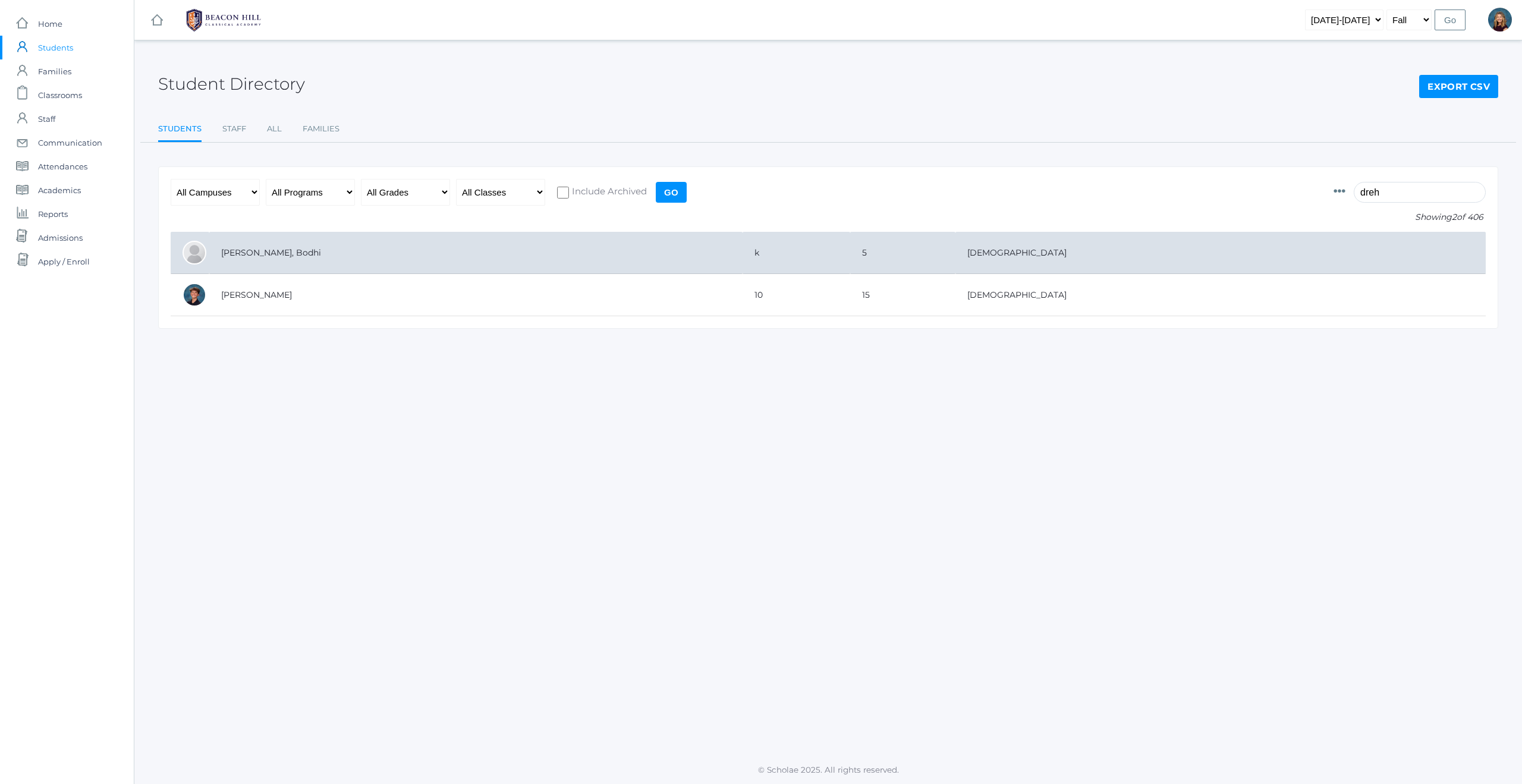
type input "dreh"
click at [273, 254] on td "[PERSON_NAME], Bodhi" at bounding box center [476, 253] width 533 height 42
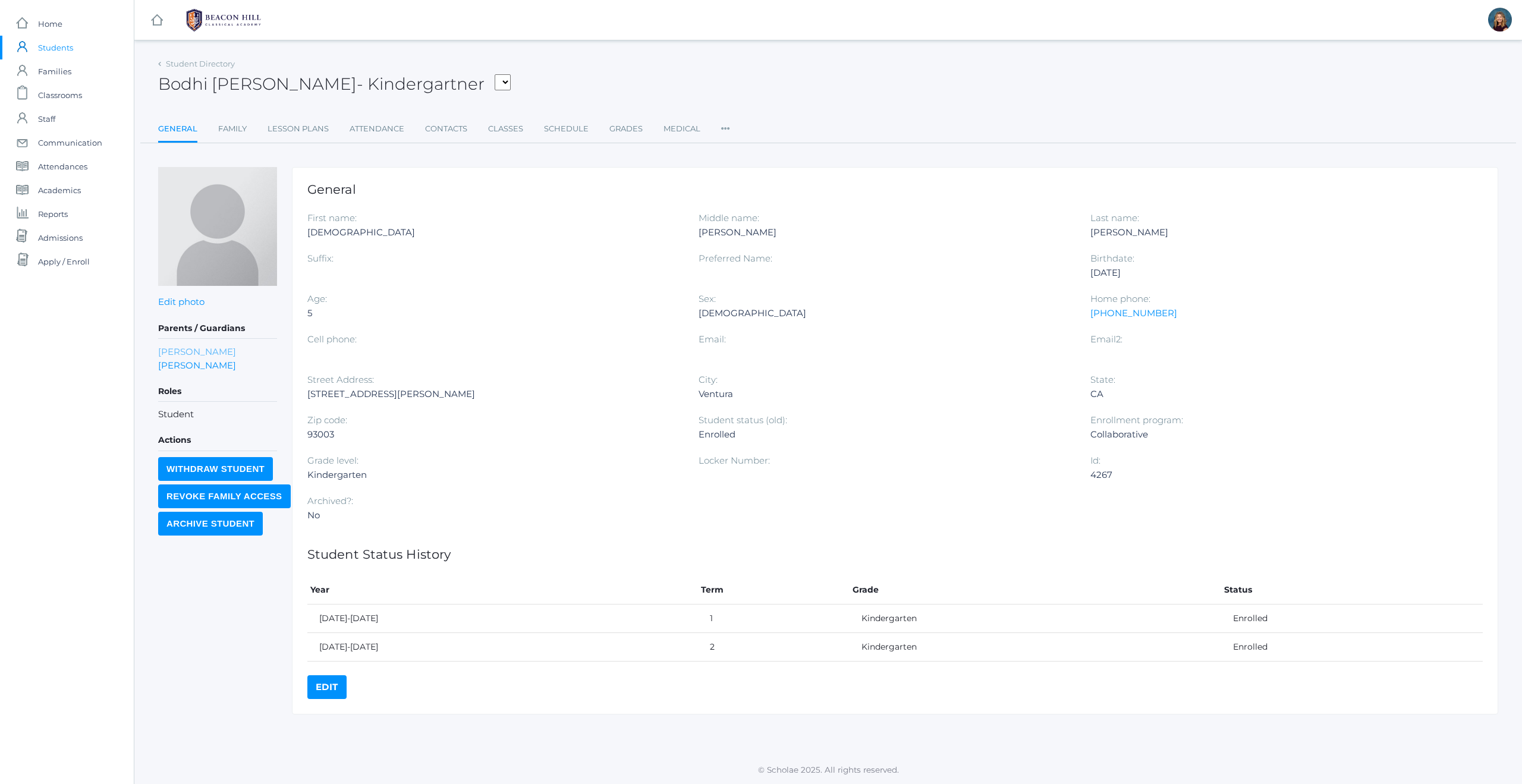
click at [175, 352] on link "[PERSON_NAME]" at bounding box center [196, 352] width 78 height 14
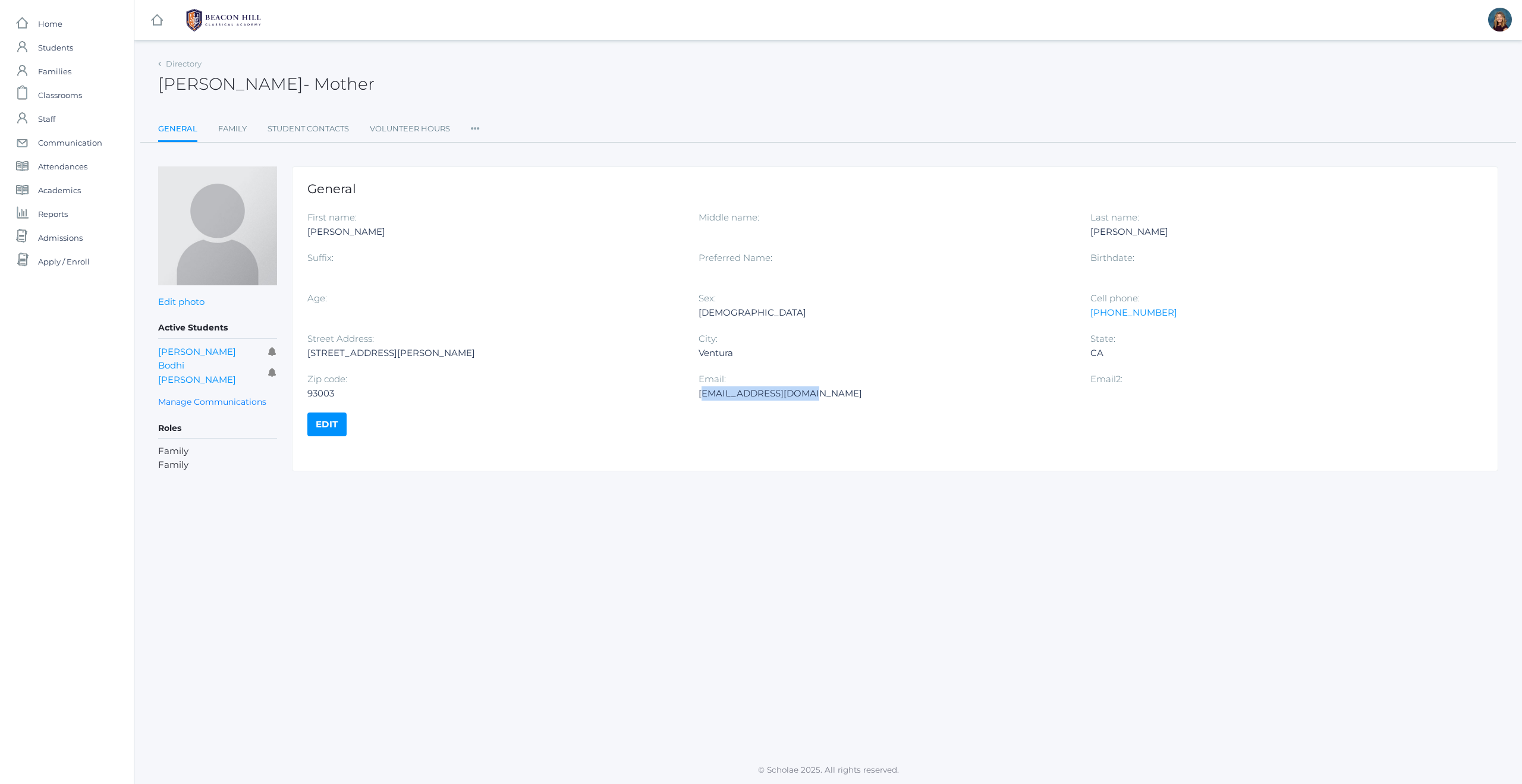
drag, startPoint x: 815, startPoint y: 392, endPoint x: 701, endPoint y: 395, distance: 114.0
click at [701, 395] on div "[EMAIL_ADDRESS][DOMAIN_NAME]" at bounding box center [885, 393] width 373 height 14
click at [818, 398] on div "[EMAIL_ADDRESS][DOMAIN_NAME]" at bounding box center [885, 393] width 373 height 14
drag, startPoint x: 809, startPoint y: 395, endPoint x: 701, endPoint y: 395, distance: 108.0
click at [700, 397] on div "[EMAIL_ADDRESS][DOMAIN_NAME]" at bounding box center [885, 393] width 373 height 14
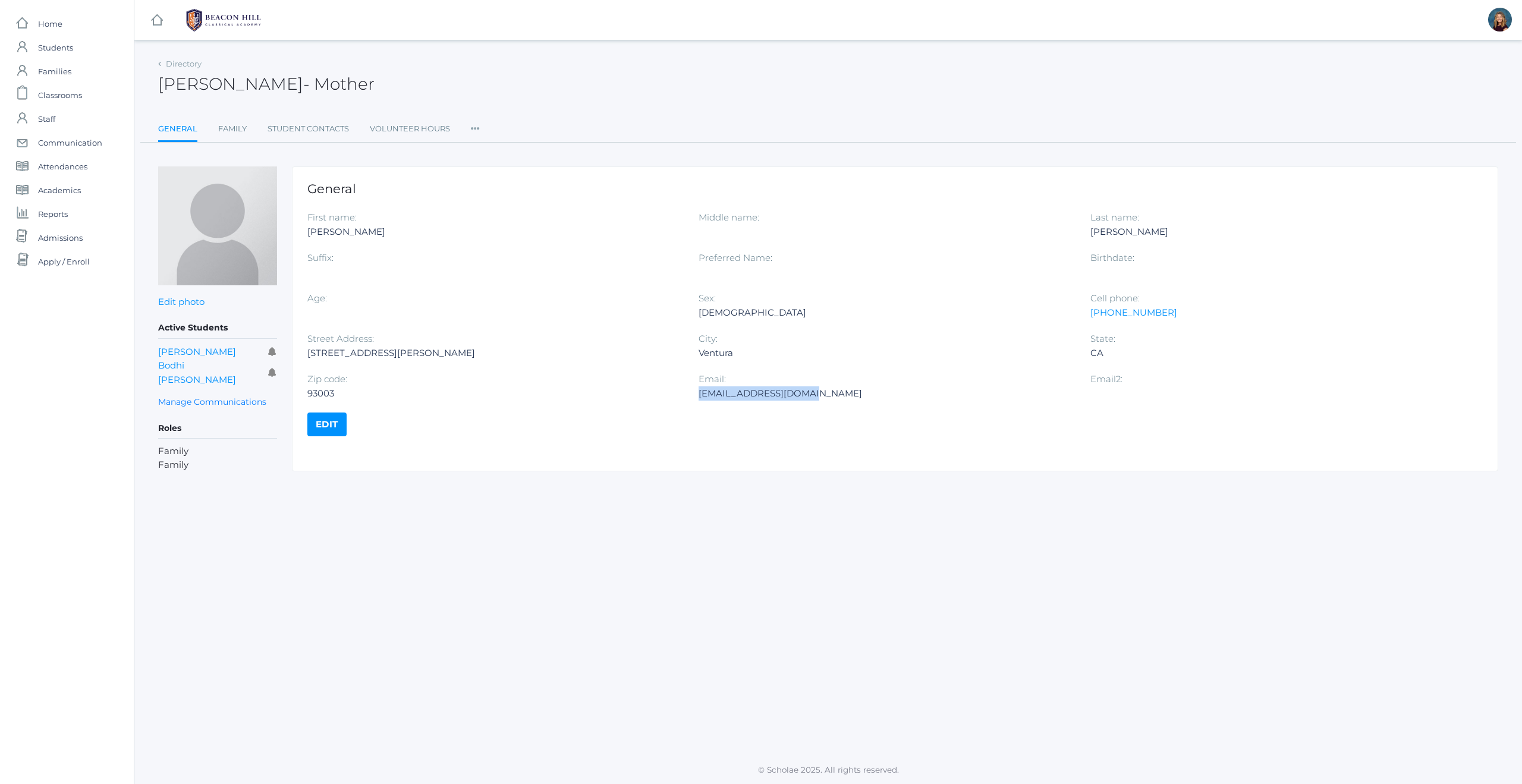
copy div "[EMAIL_ADDRESS][DOMAIN_NAME]"
click at [1157, 312] on div "[PHONE_NUMBER]" at bounding box center [1277, 312] width 373 height 14
drag, startPoint x: 1158, startPoint y: 313, endPoint x: 1092, endPoint y: 315, distance: 66.0
click at [1092, 315] on div "[PHONE_NUMBER]" at bounding box center [1277, 312] width 373 height 14
copy link "[PHONE_NUMBER]"
